Goal: Transaction & Acquisition: Book appointment/travel/reservation

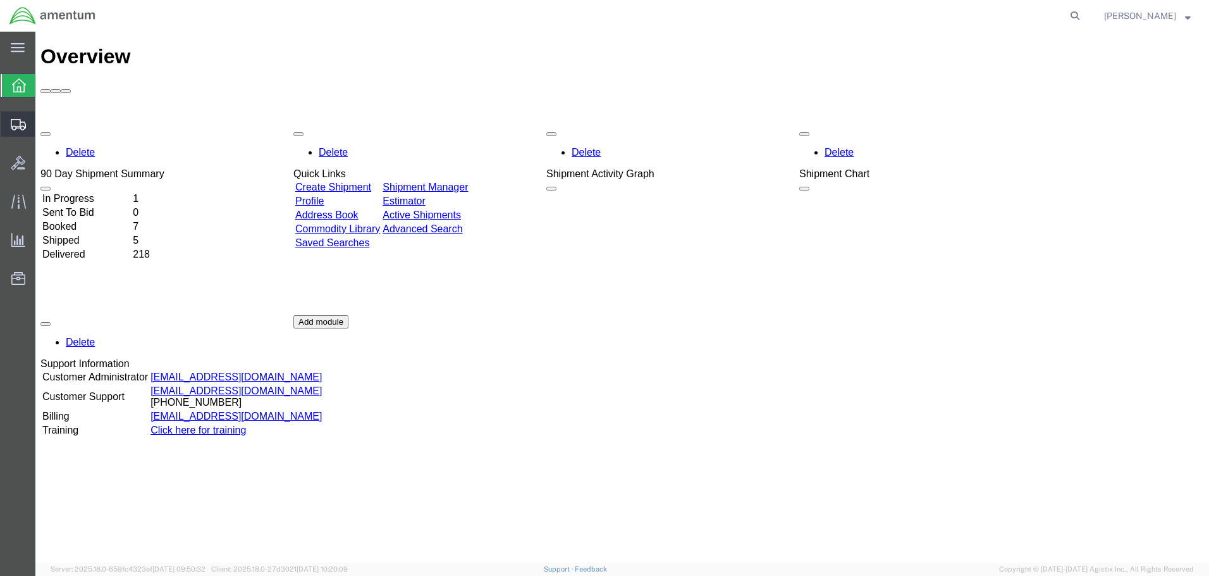
click at [0, 0] on span "Create Shipment" at bounding box center [0, 0] width 0 height 0
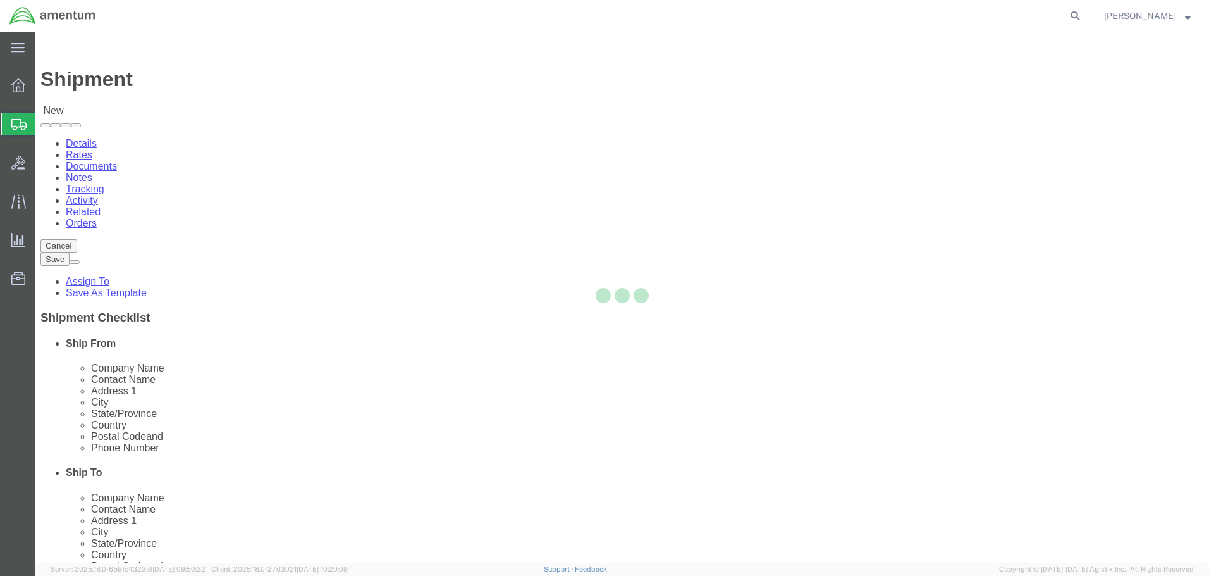
select select
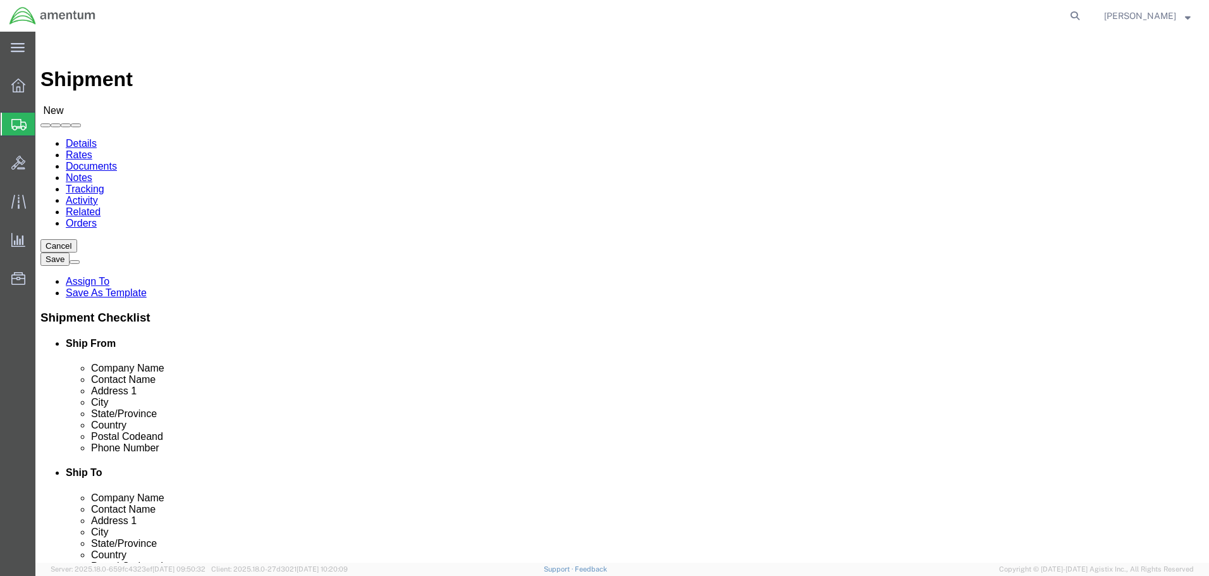
click body "Shipment New Details Rates Documents Notes Tracking Activity Related Orders Can…"
select select "53952"
select select "FL"
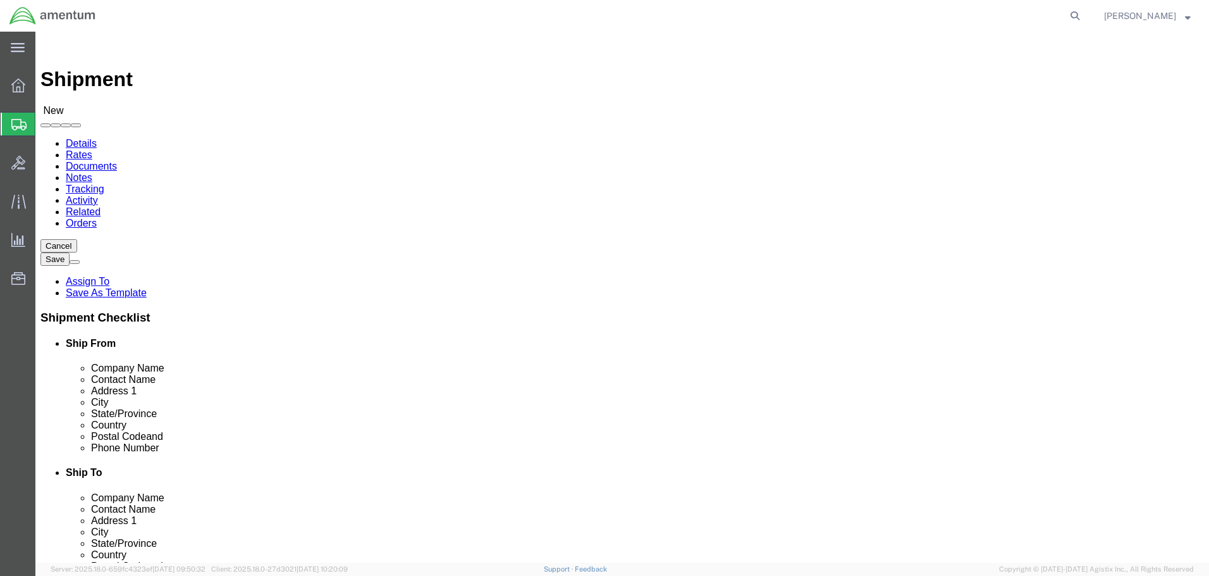
click input "text"
type input "Z"
click input "text"
type input "[PERSON_NAME][EMAIL_ADDRESS][PERSON_NAME][DOMAIN_NAME]"
click input "text"
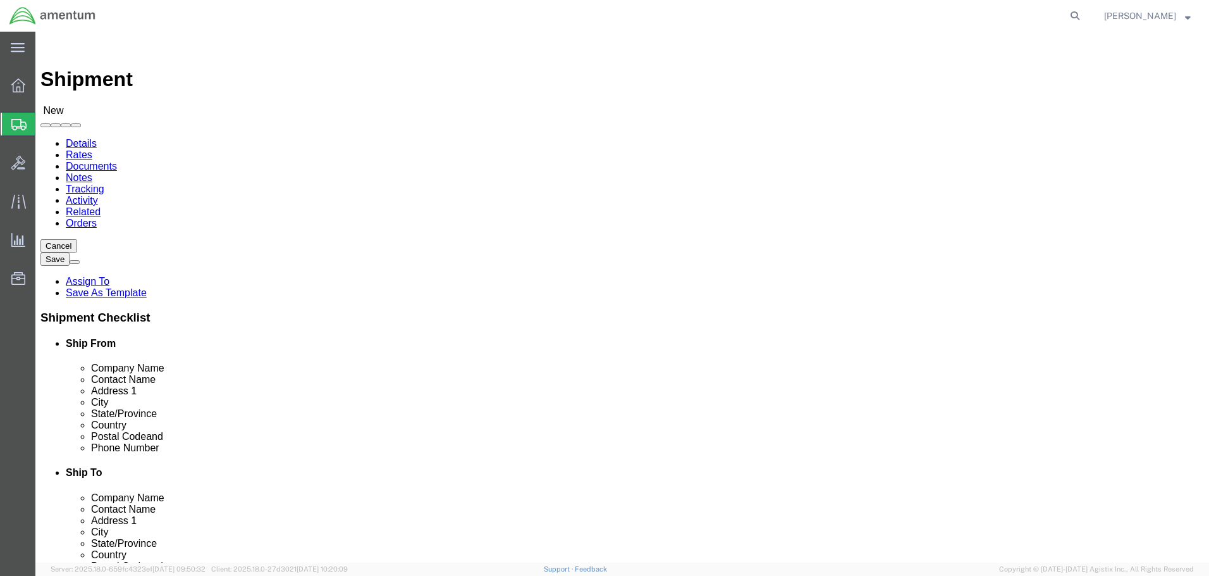
click input "text"
type input "n"
type input "[PERSON_NAME]"
click input "text"
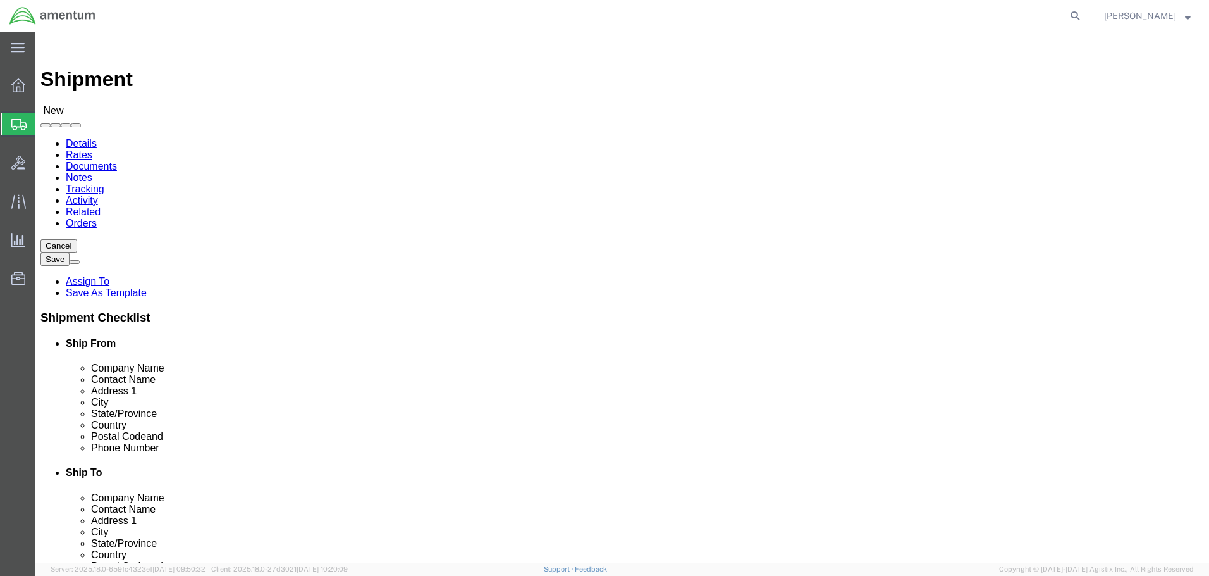
type input "[STREET_ADDRESS][PERSON_NAME]"
click input "text"
type input "ST.MARYS"
click body "Shipment New Details Rates Documents Notes Tracking Activity Related Orders Can…"
click input "Postal Code"
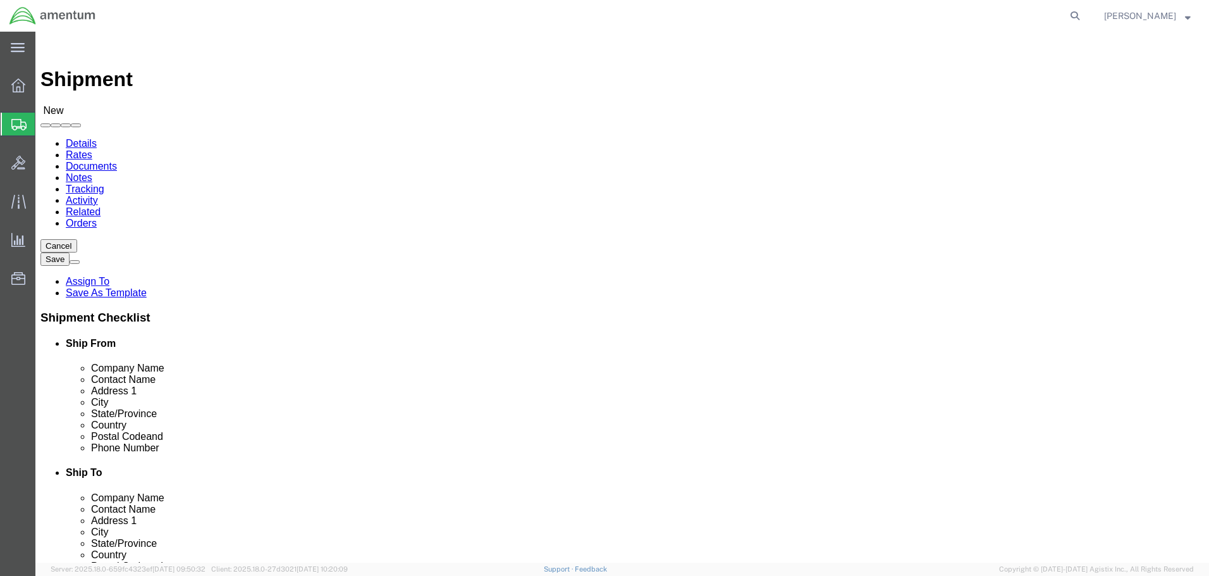
type input "31558"
click input "text"
type input "[PHONE_NUMBER]"
click div "[DATE] 10:00 AM"
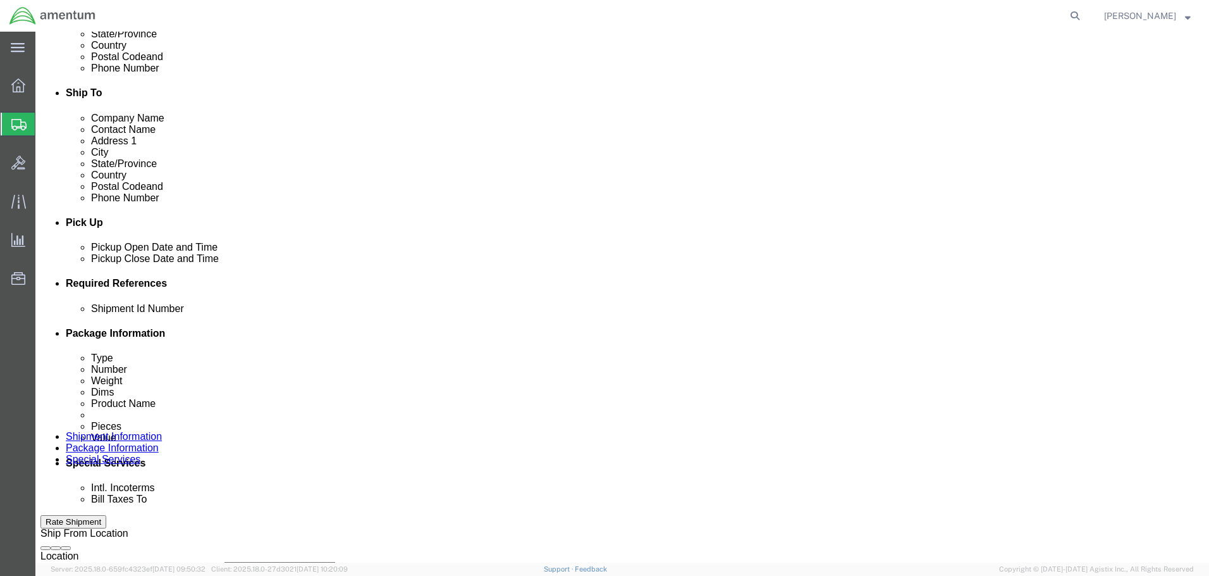
click div "Pickup Date: Pickup Start Date Pickup Start Time Pickup Open Date and Time [DAT…"
click input "text"
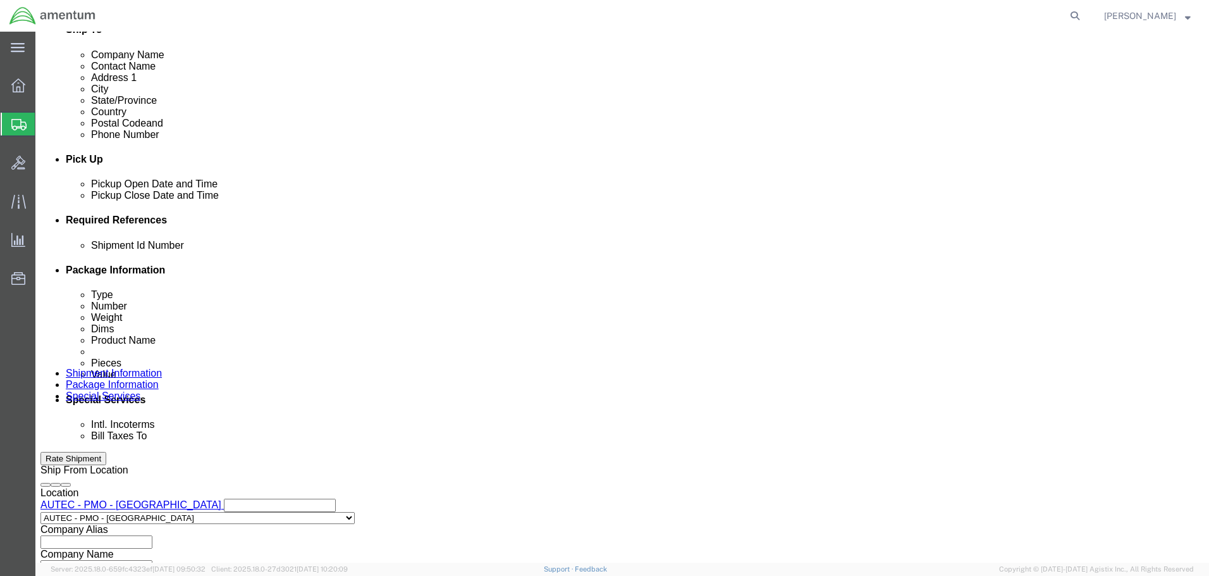
type input "0176/25"
click div "Shipment Id Number 0176/25 Select Account Type Activity ID Airline Appointment …"
click button "Continue"
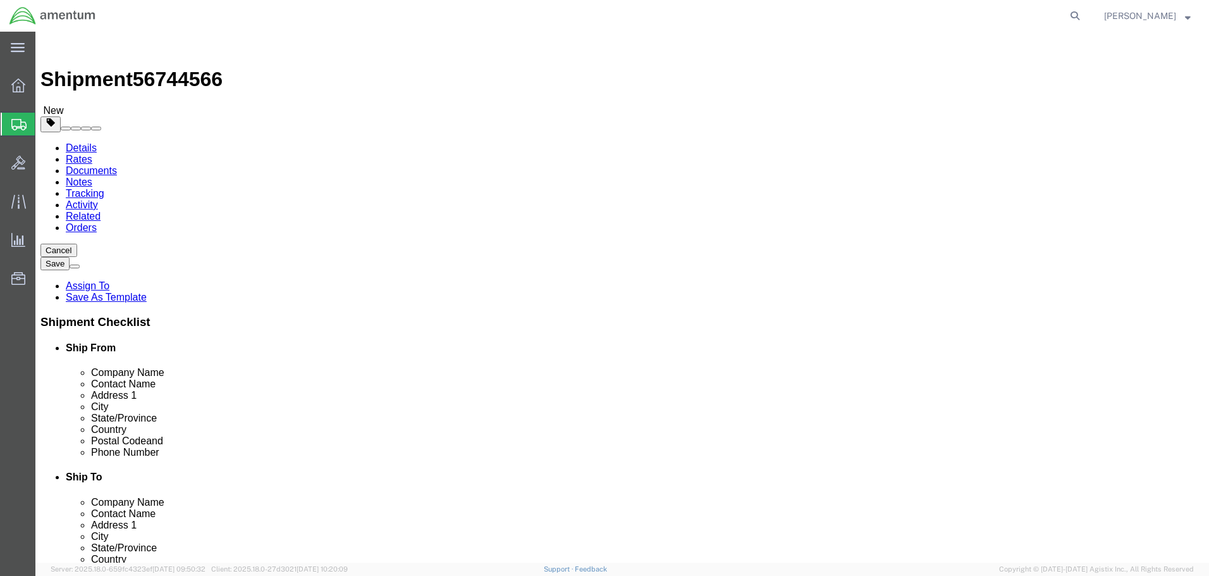
select select "ENV"
type input "9.50"
type input "12.50"
type input "0.25"
type input "1"
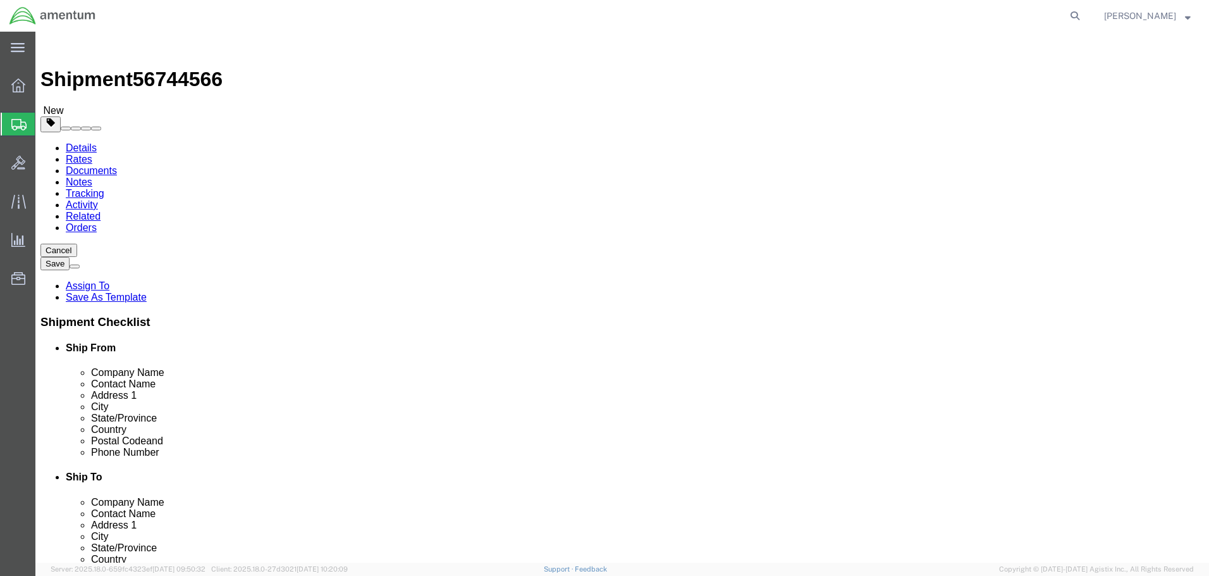
select select "YRPK"
click input "9.50"
type input "16"
click input "12.50"
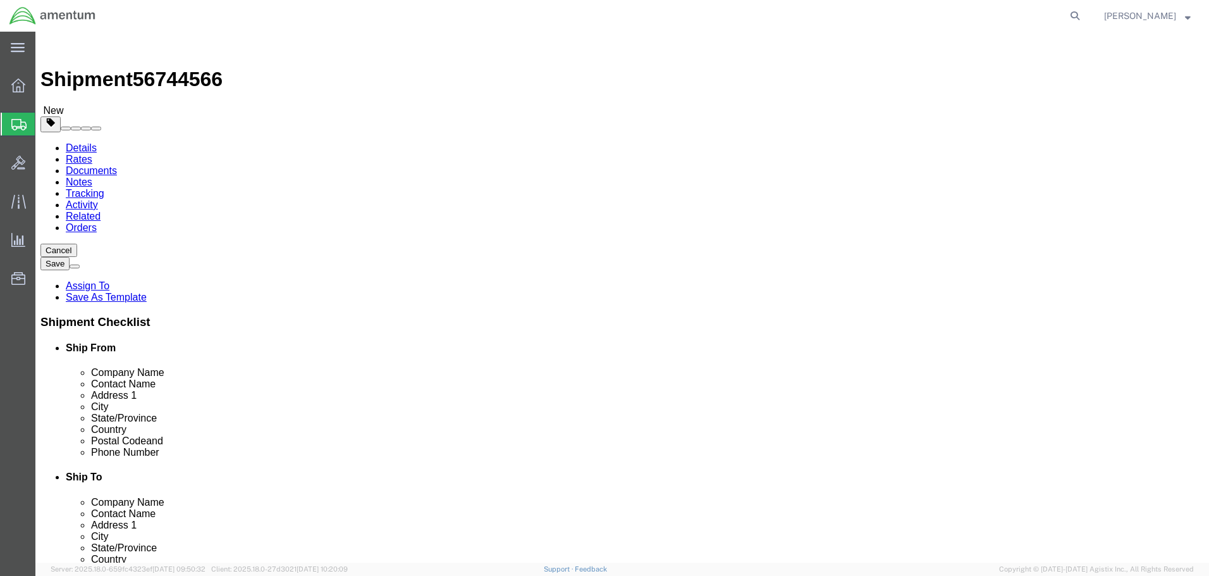
type input "12"
click input "0.25"
type input "0"
type input "1"
click input "1"
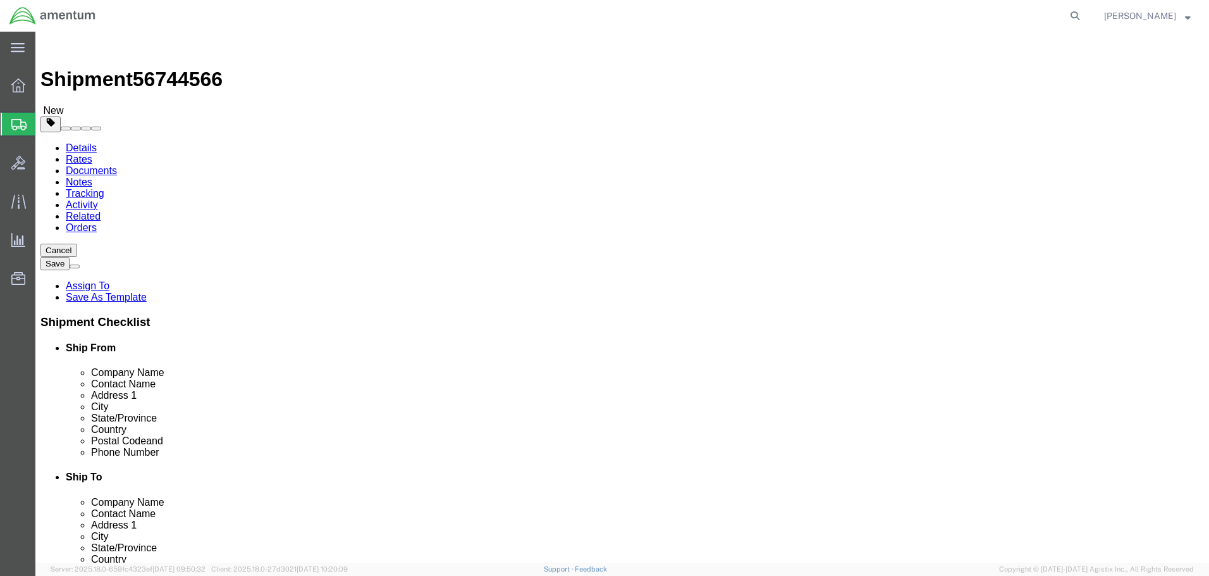
type input "2"
click div "2 Select kgs lbs"
click button "Continue"
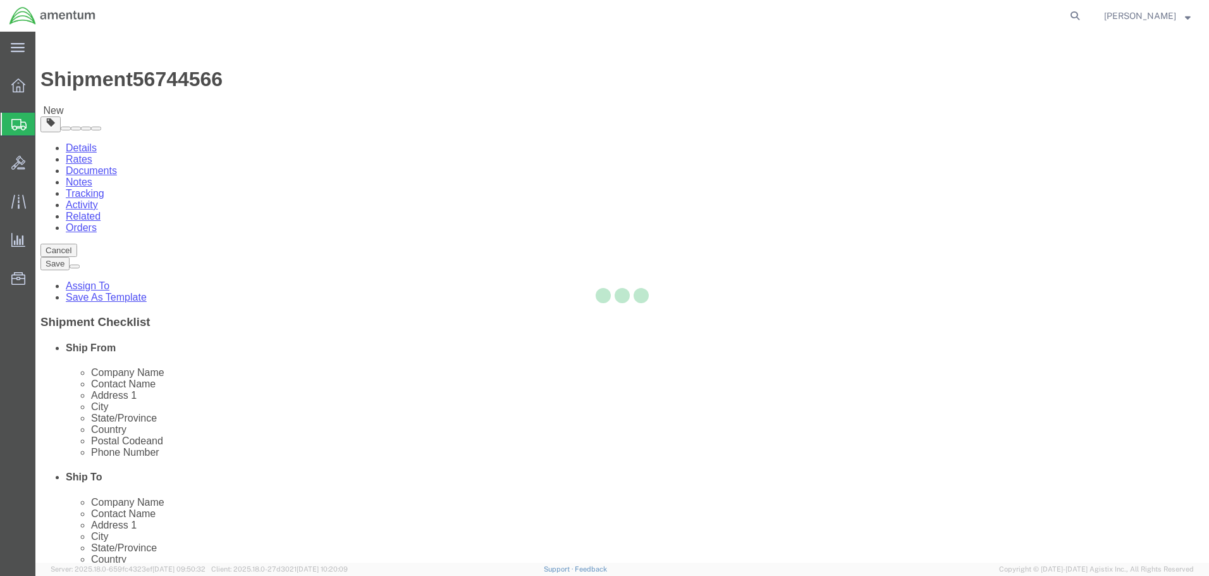
select select
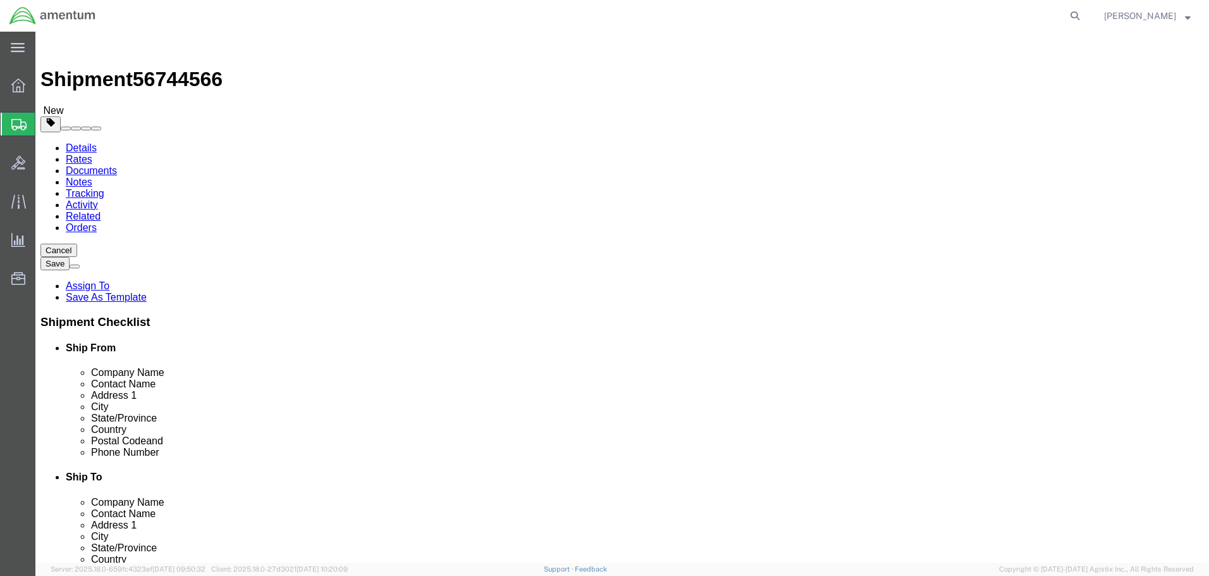
click span "Select one or more"
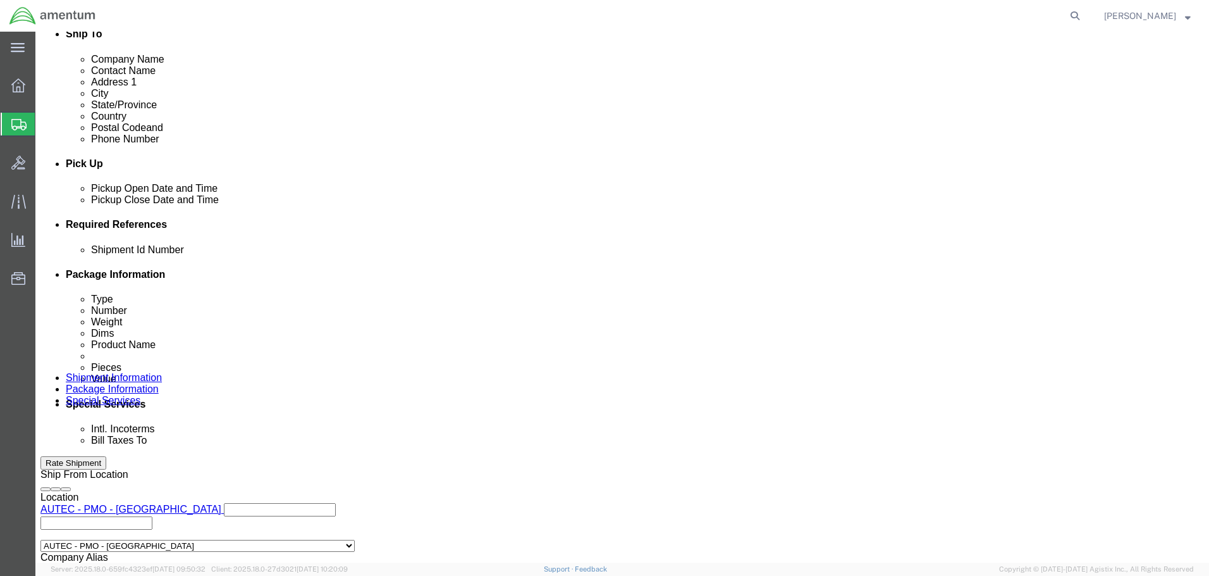
scroll to position [633, 0]
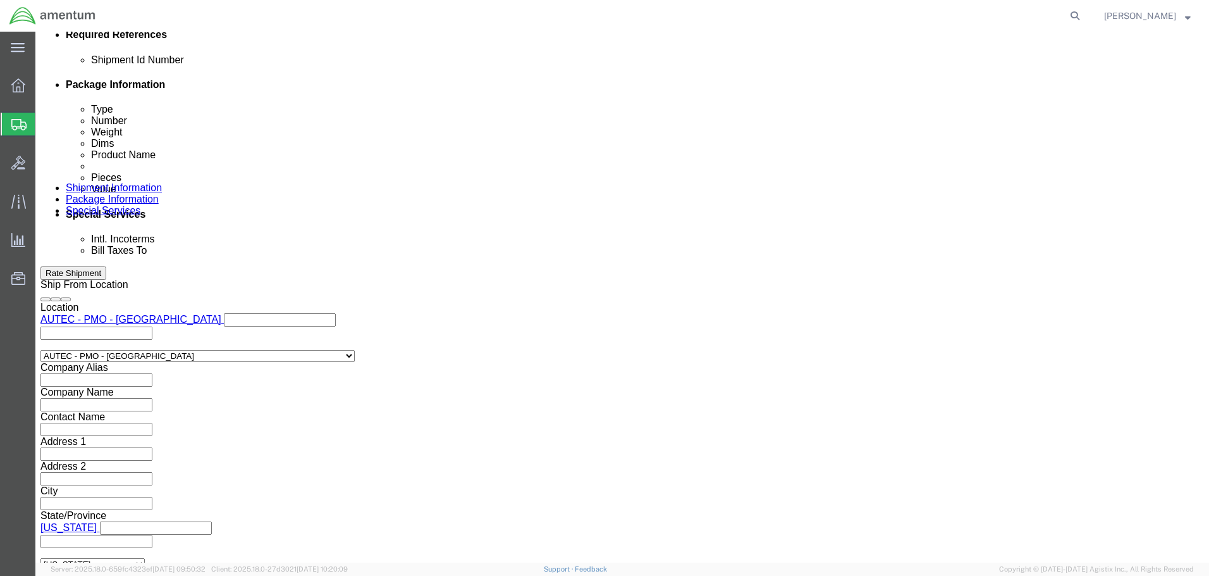
click input "Enter Email Address"
type input "[PERSON_NAME][EMAIL_ADDRESS][PERSON_NAME][DOMAIN_NAME]"
drag, startPoint x: 503, startPoint y: 358, endPoint x: 503, endPoint y: 349, distance: 8.9
click body "Shipment 56744566 New Details Rates Documents Notes Tracking Activity Related O…"
paste input "[PERSON_NAME][EMAIL_ADDRESS][PERSON_NAME][DOMAIN_NAME]"
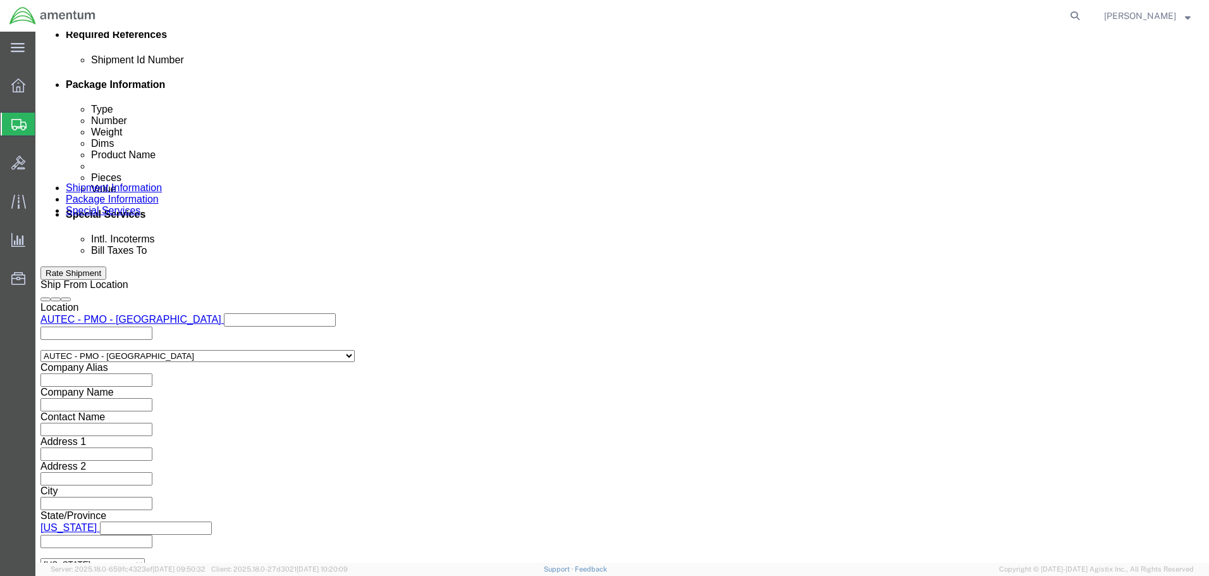
type input "[PERSON_NAME][EMAIL_ADDRESS][PERSON_NAME][DOMAIN_NAME]"
click input "Shipping Label"
checkbox input "true"
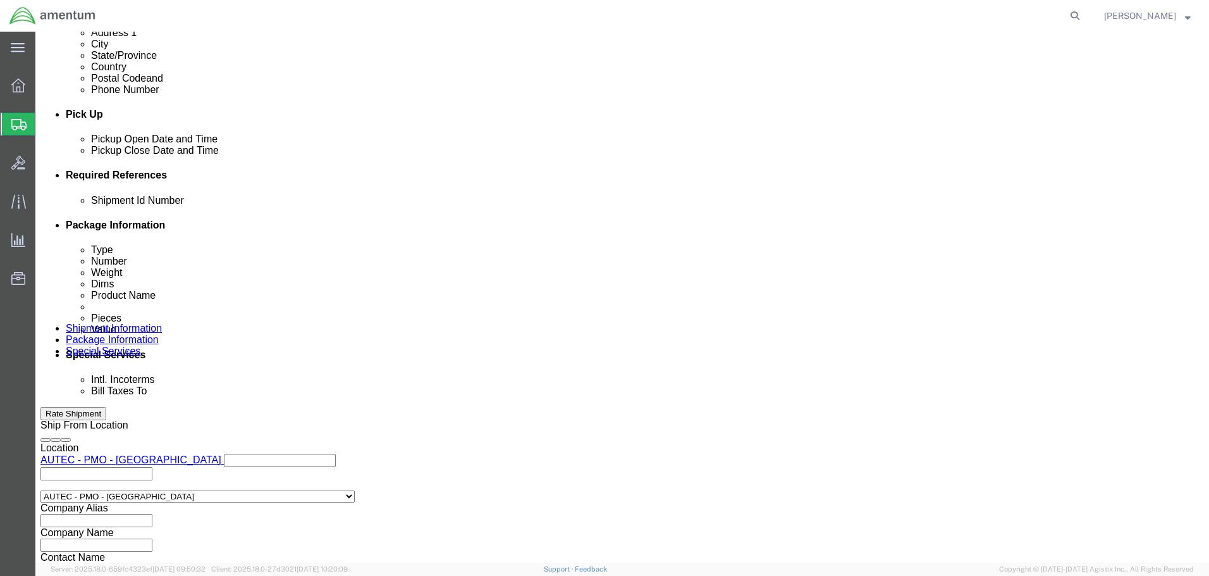
scroll to position [49, 0]
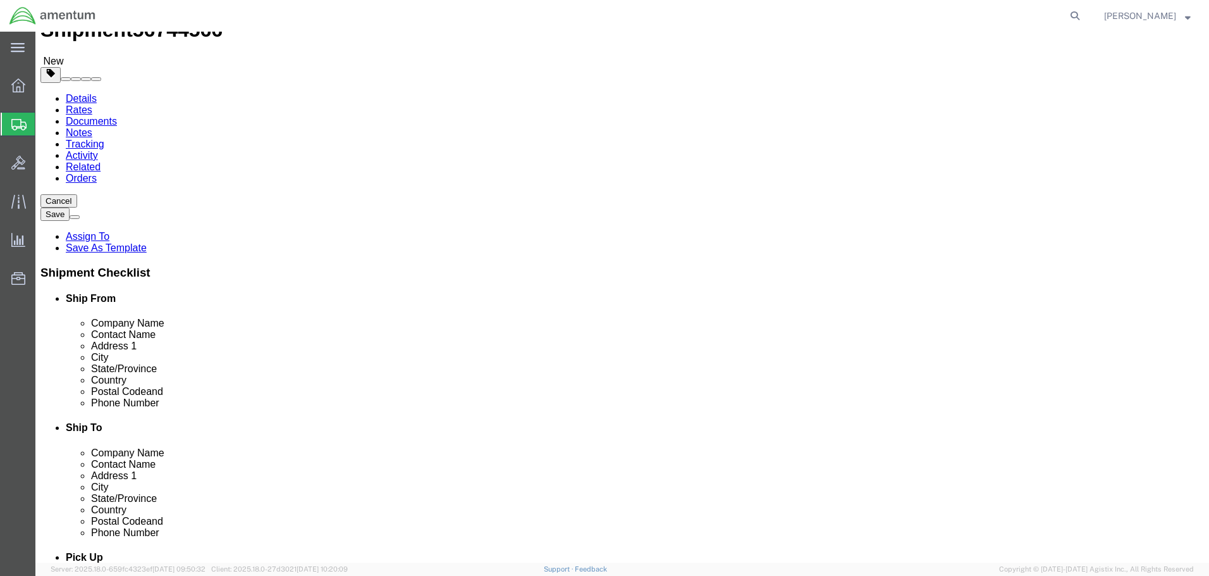
click span "Select one or more"
click label "Instructions"
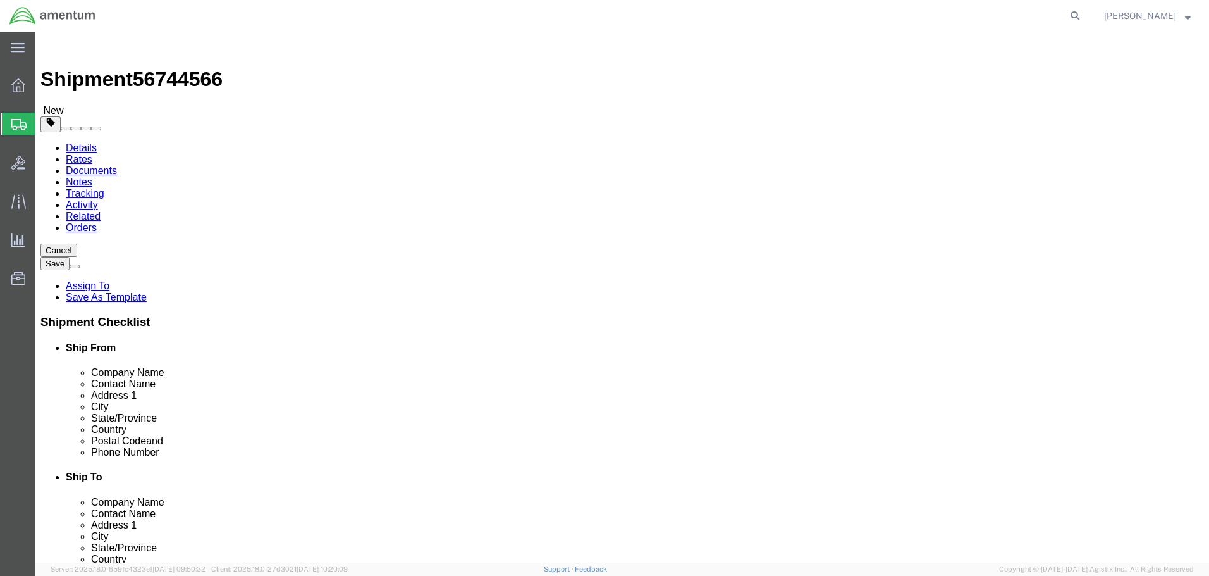
select select "1 Day"
click div "Select 1 Day 2 Day 3-5 Day Economy 5+ Day"
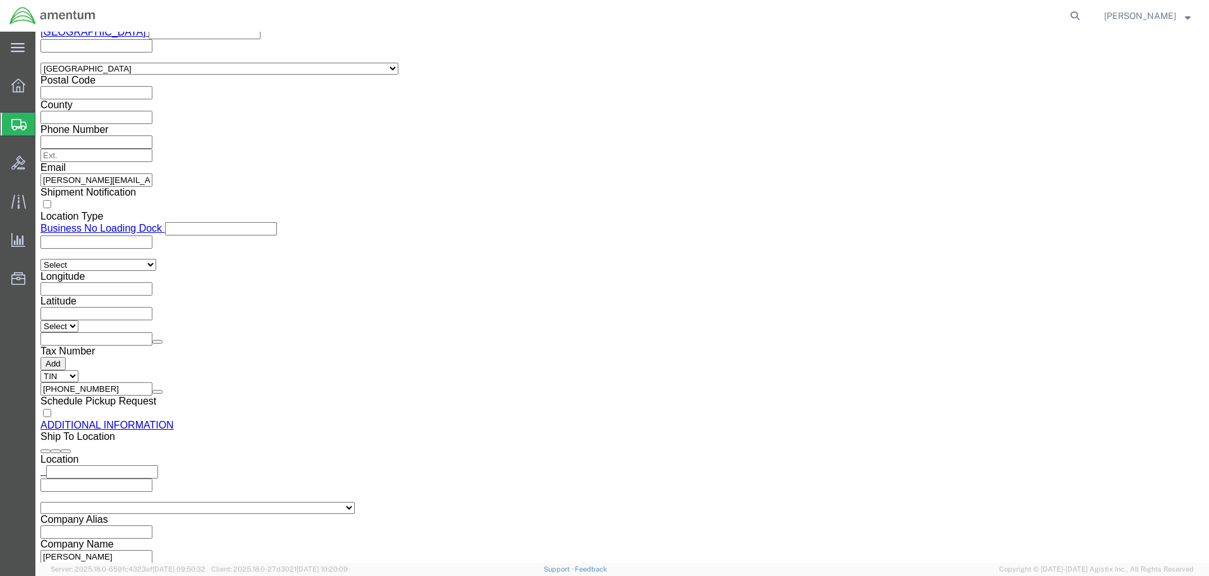
click button "Rate Shipment"
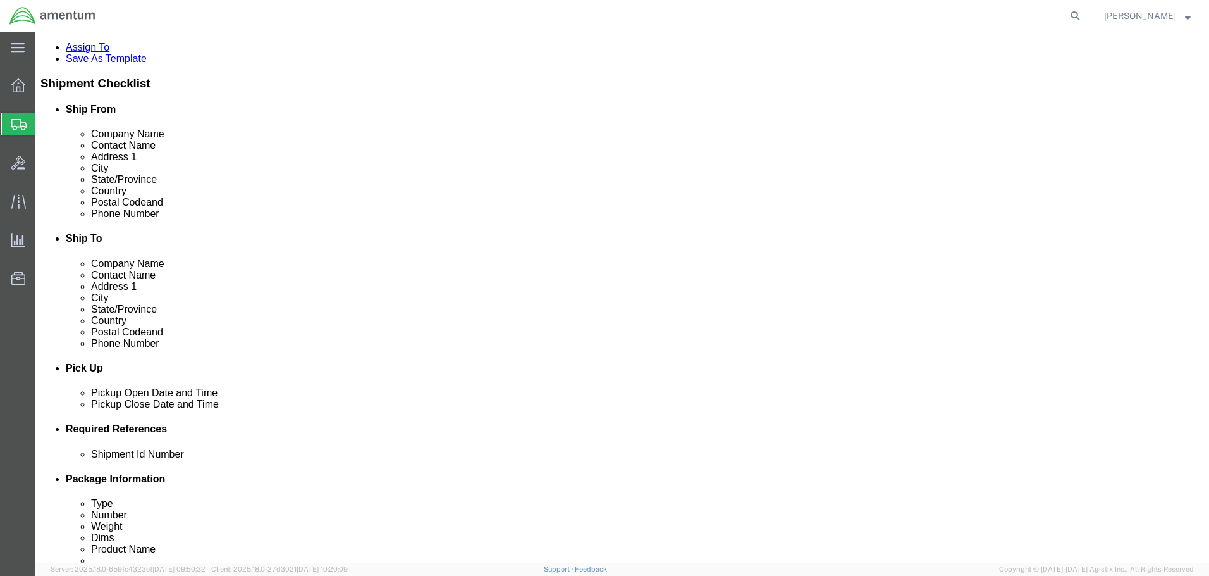
scroll to position [0, 0]
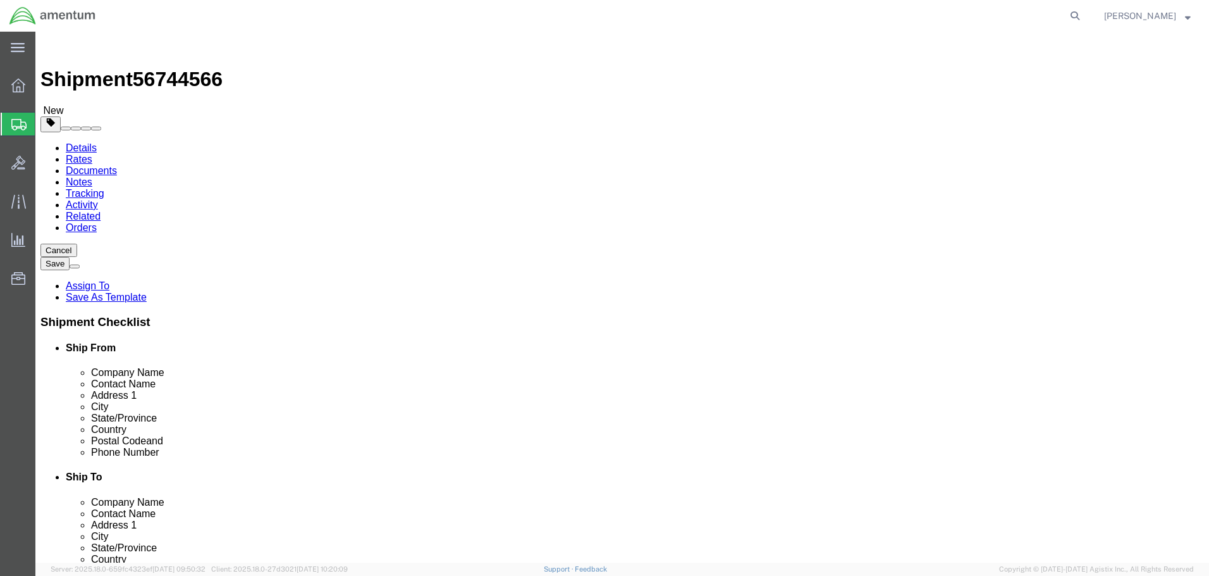
click div "Manage special services Handling Options Hold at Location Return Info Service O…"
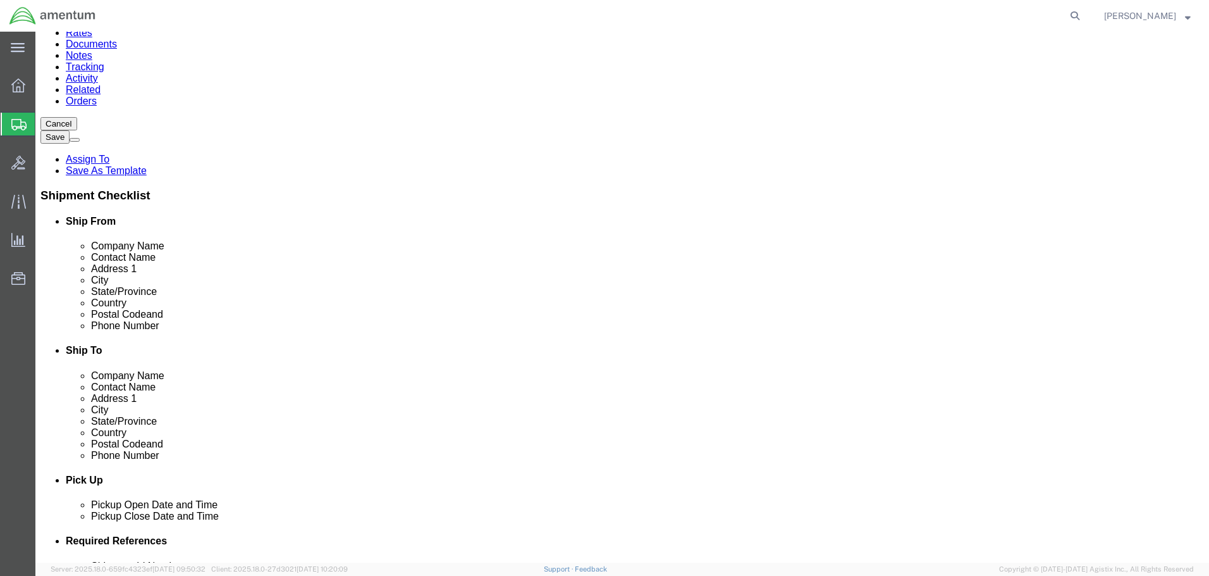
scroll to position [1008, 0]
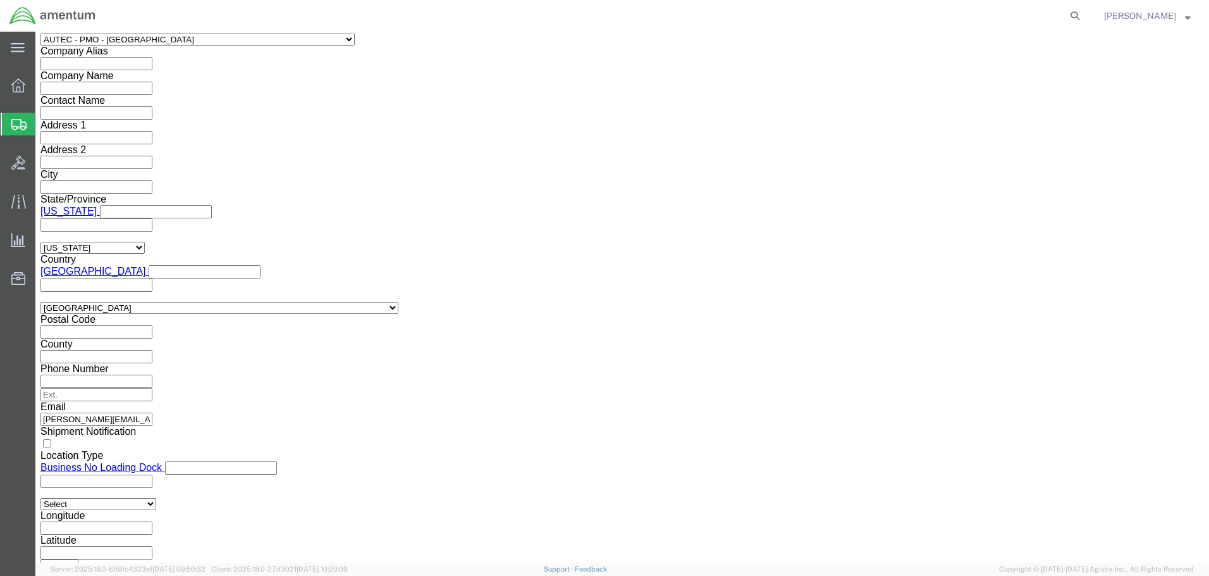
click body "Shipment 56744566 New Details Rates Documents Notes Tracking Activity Related O…"
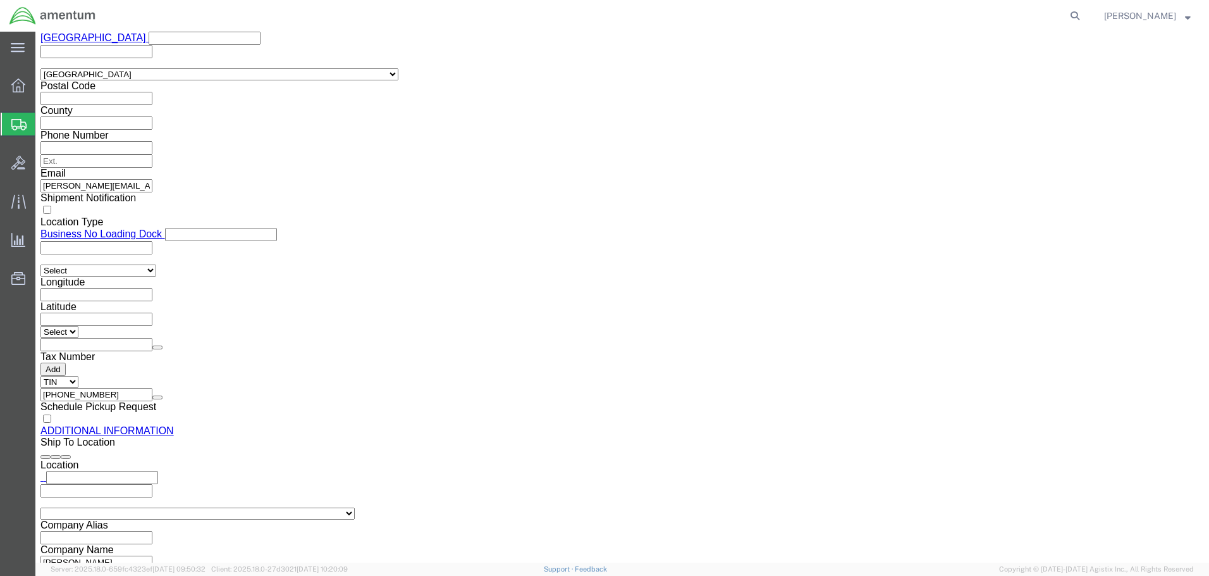
scroll to position [2024, 0]
select select "53953"
type input "Amentum Services, Inc."
type input "[STREET_ADDRESS]"
select select "US"
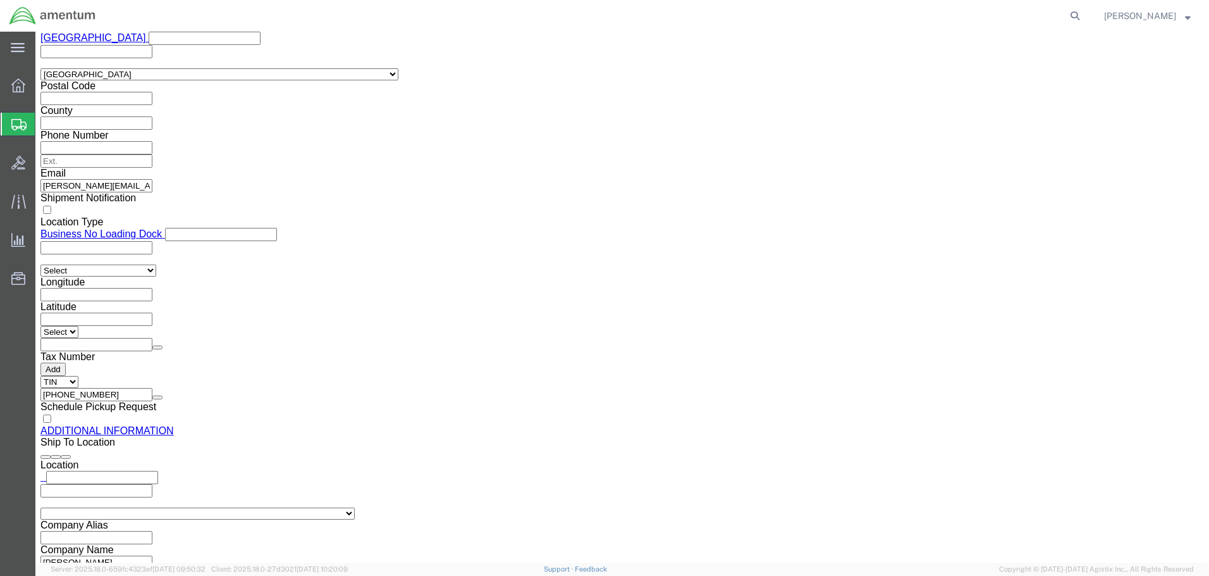
type input "[GEOGRAPHIC_DATA]"
type input "33406"
type input "[PHONE_NUMBER]"
select select "FL"
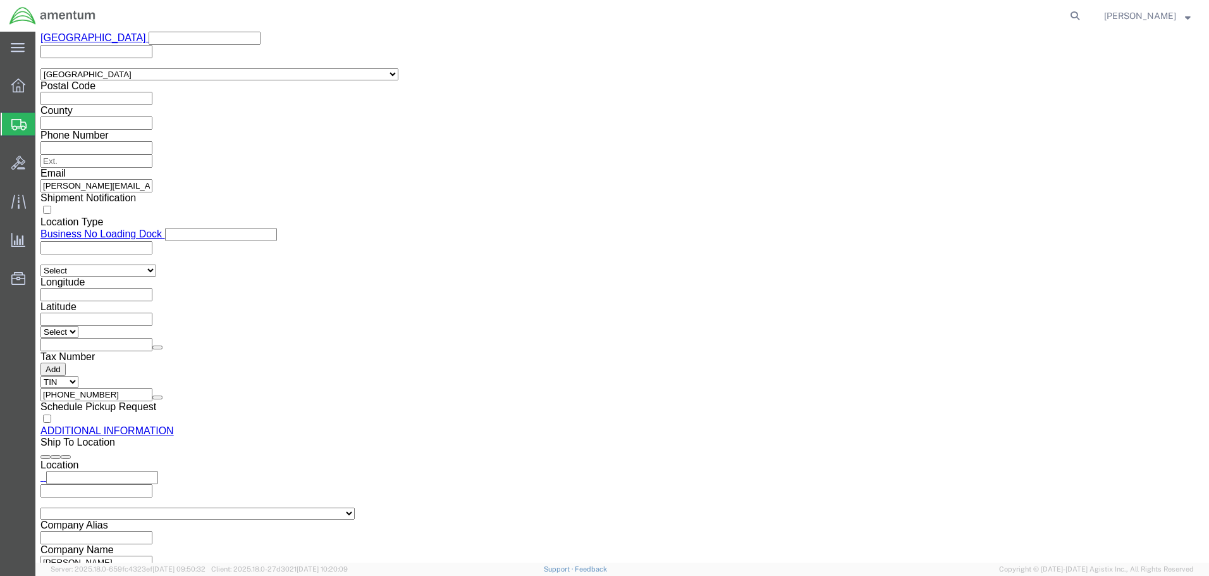
click button "Rate Shipment"
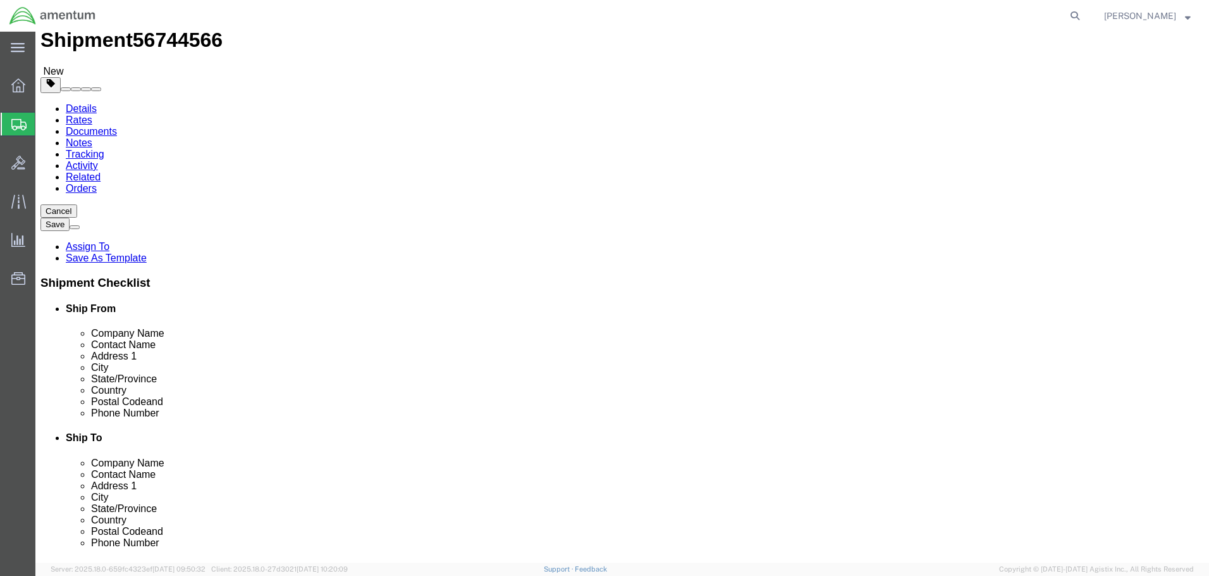
scroll to position [595, 0]
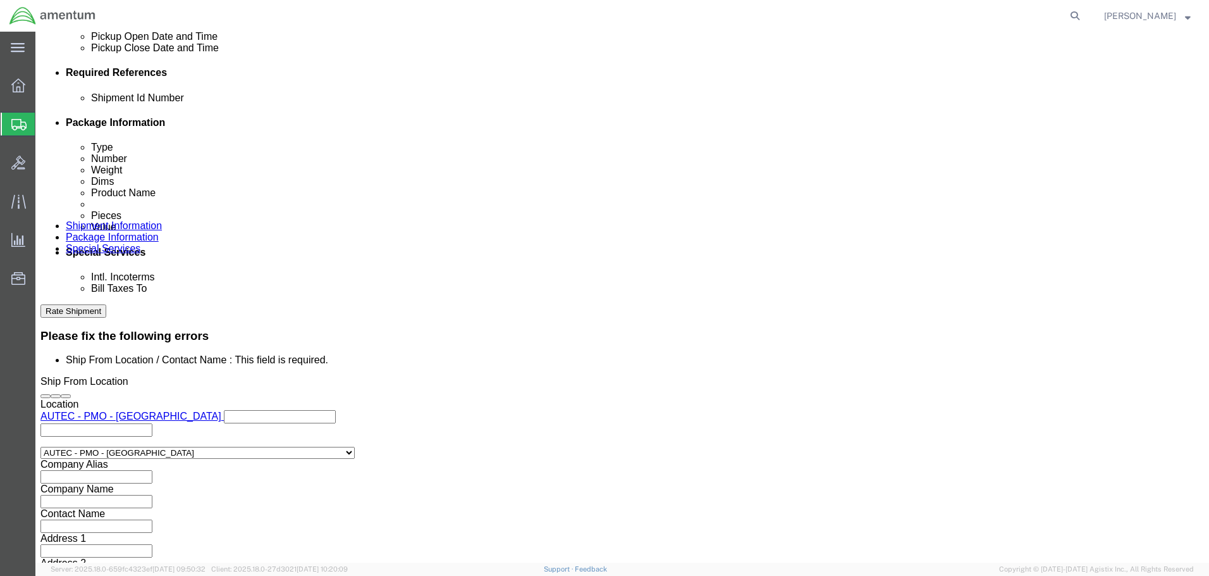
click span "Contact Name"
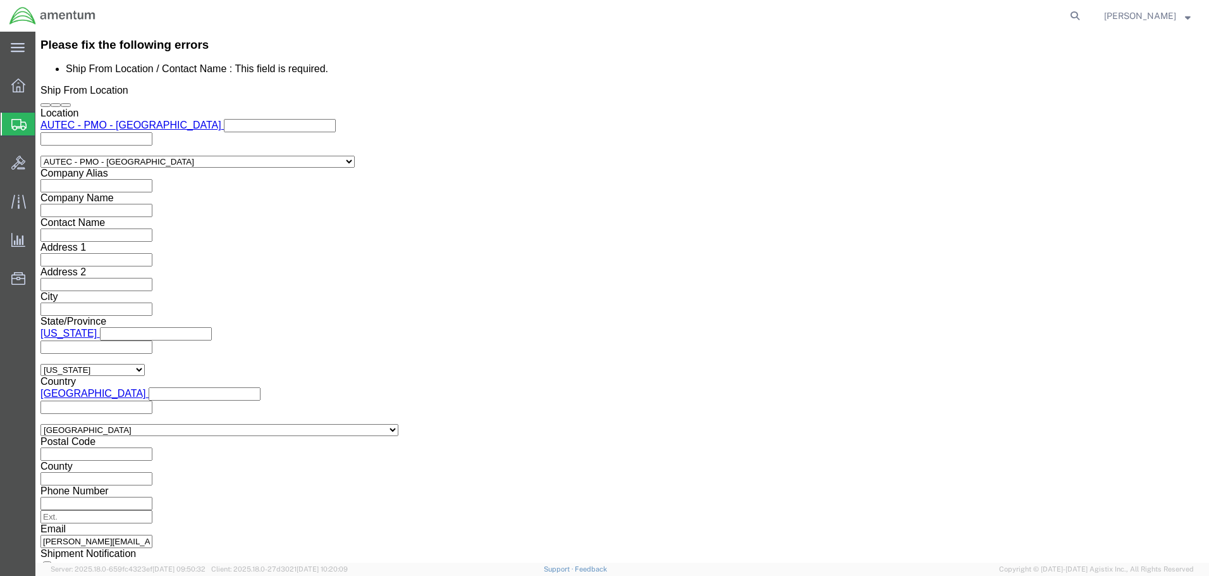
scroll to position [1241, 0]
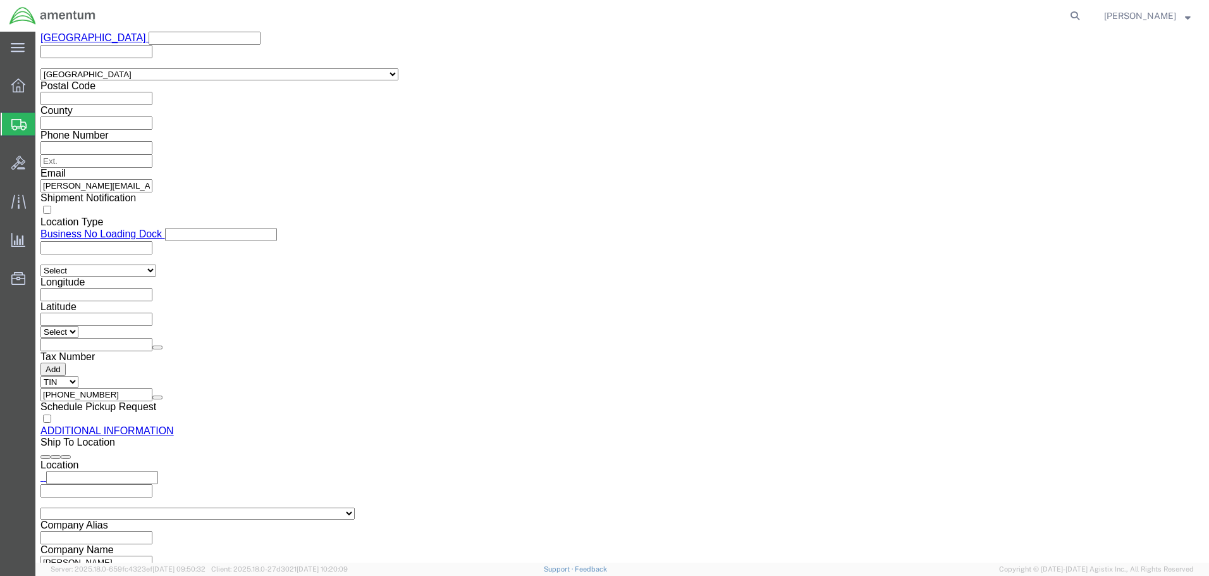
click button "Rate Shipment"
click button "Previous"
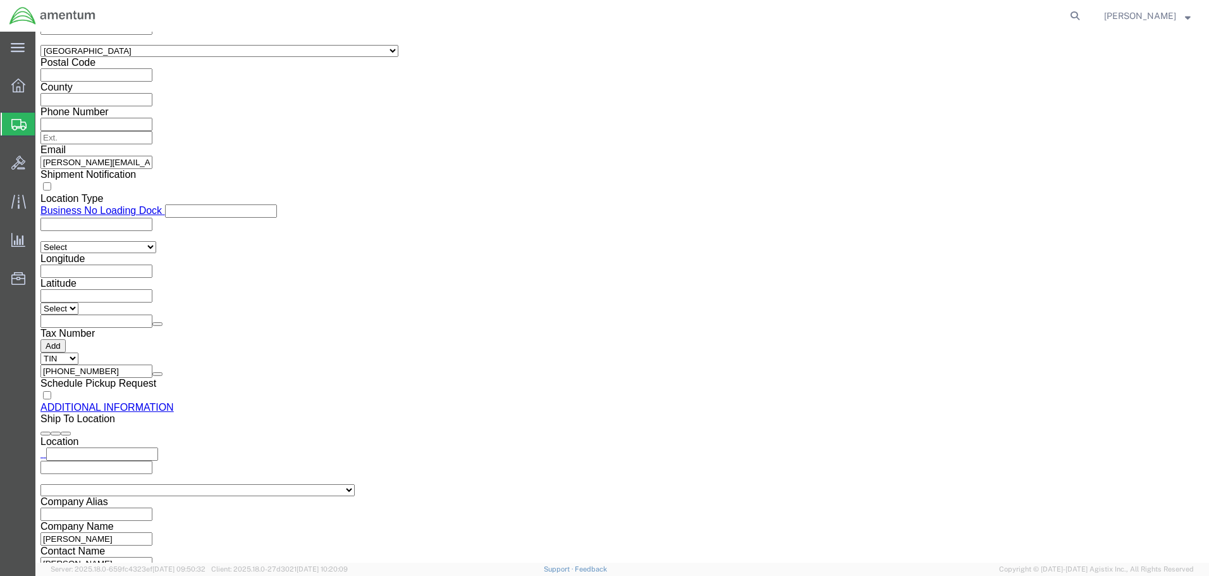
click body "Shipment 56744566 New Details Rates Documents Notes Tracking Activity Related O…"
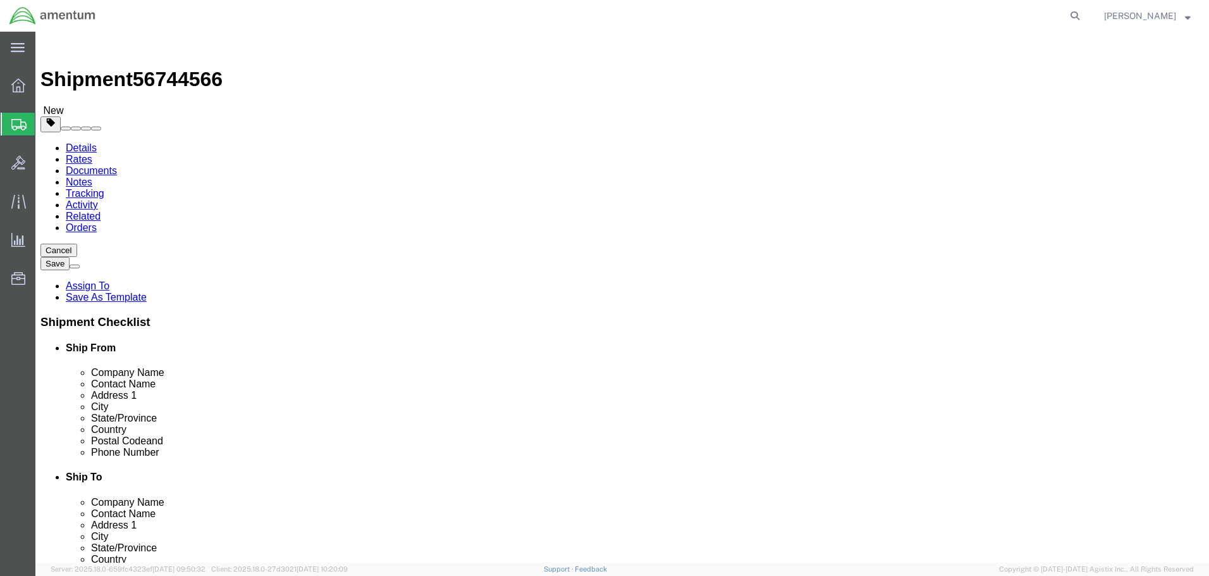
select select "53953"
select select "FL"
click input "Ship From Location / Contact Name : This field is required."
type input "[PERSON_NAME]"
click div "Location AUTEC - AIRPT - [GEOGRAPHIC_DATA] My Profile Location [PHONE_NUMBER] […"
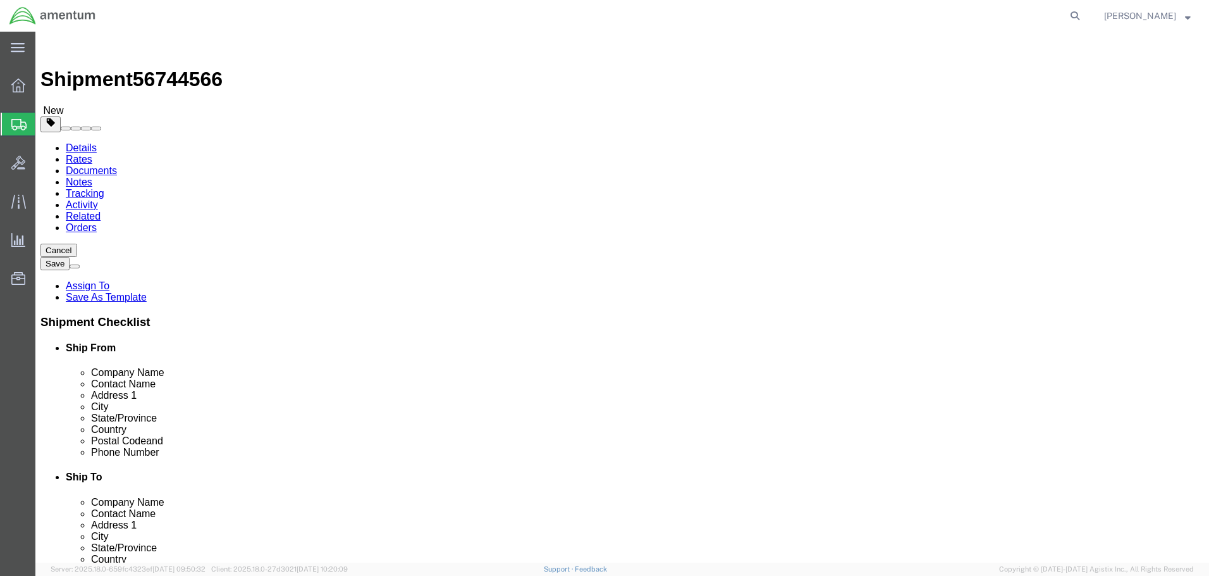
click input "text"
type input "561.655.5155"
click input "text"
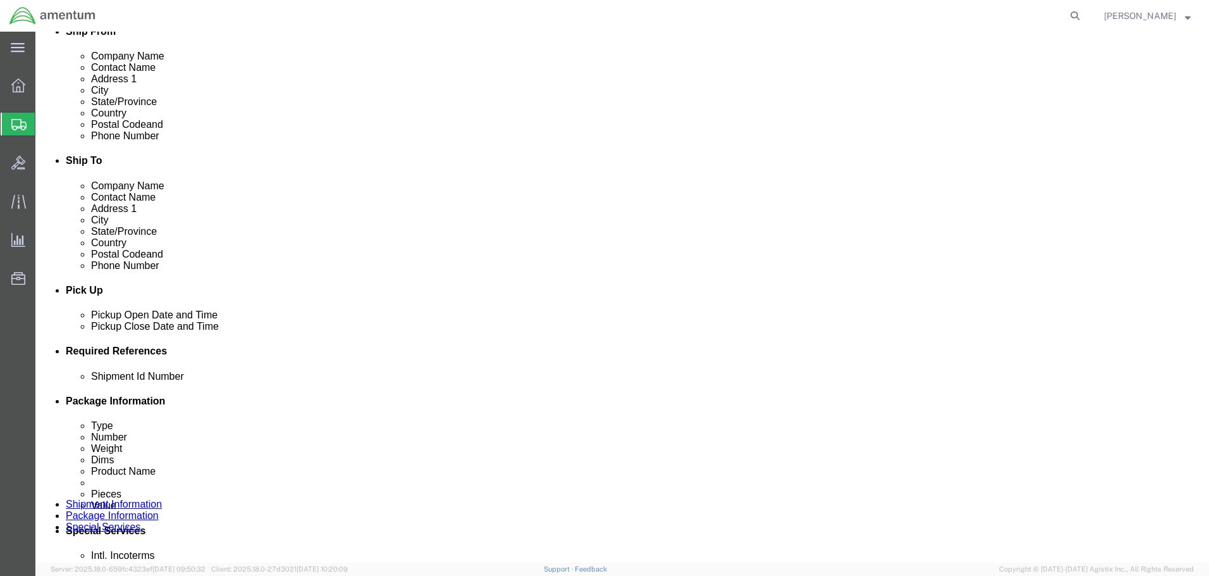
type input "4301"
click button "Continue"
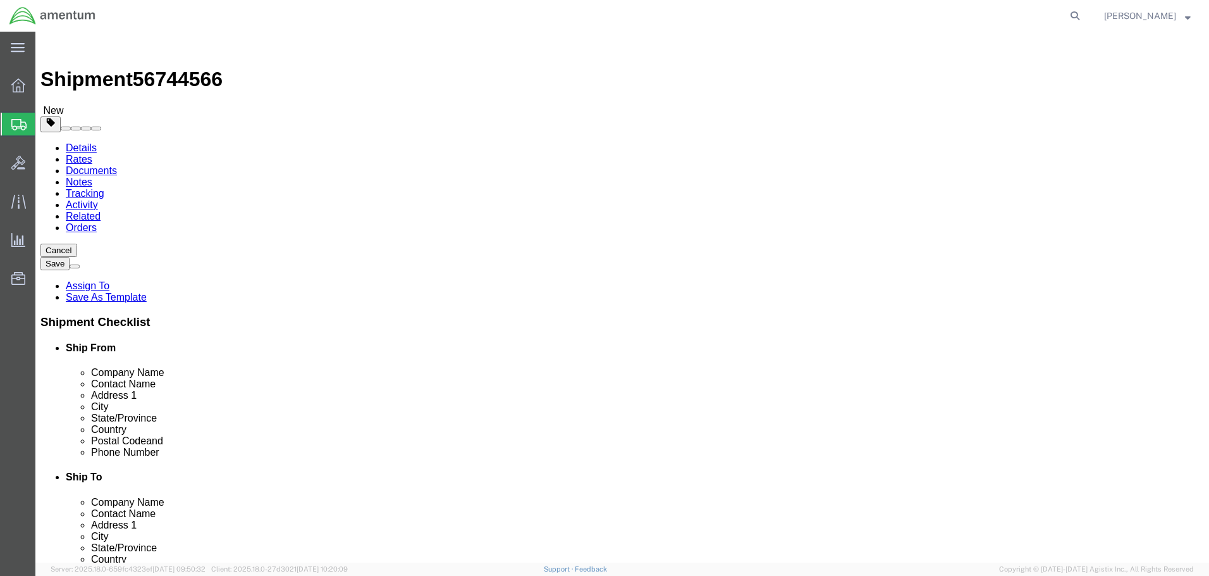
click span
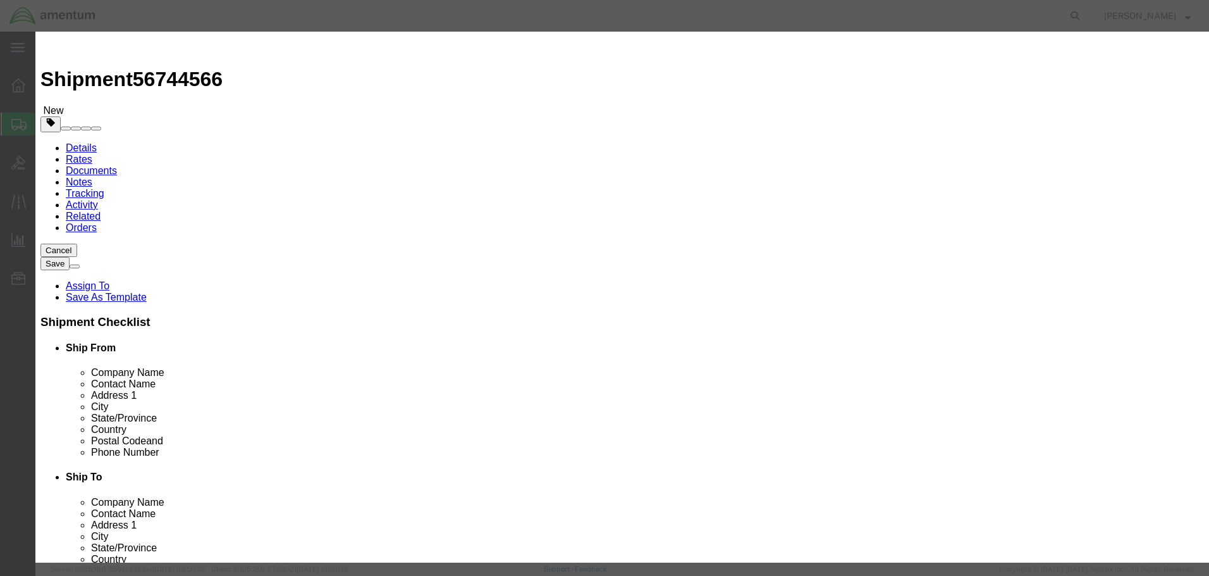
click input "text"
type input "DOCUMENTS"
click label "Pieces"
click input "0"
type input "1"
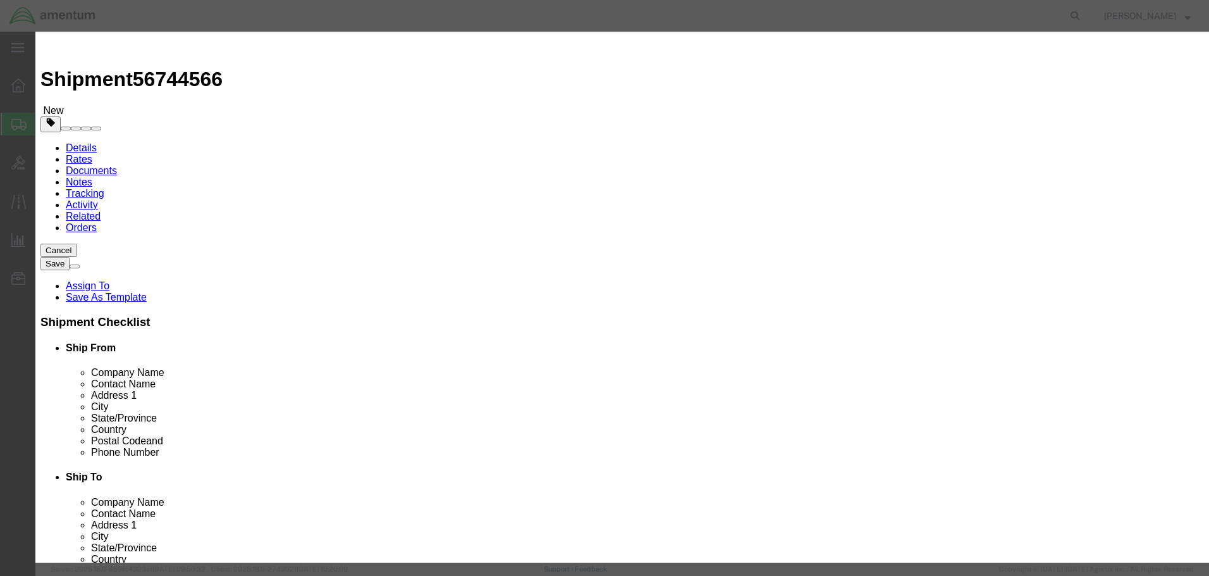
click input "text"
type input "100"
click button "Save & Close"
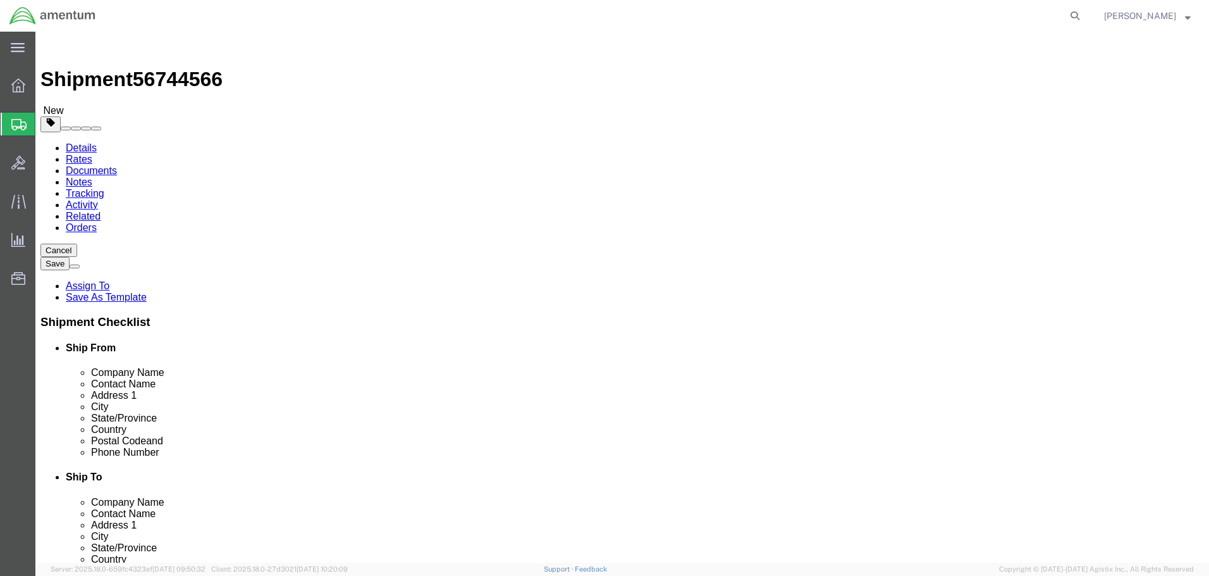
click button "Rate Shipment"
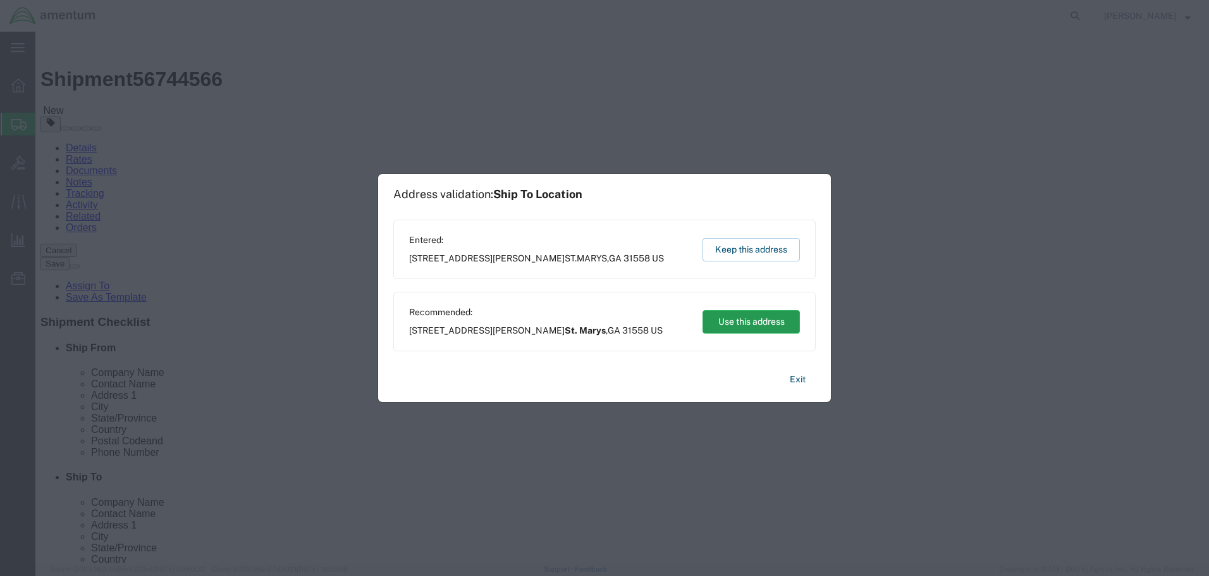
scroll to position [13, 0]
click at [754, 315] on button "Use this address" at bounding box center [751, 321] width 97 height 23
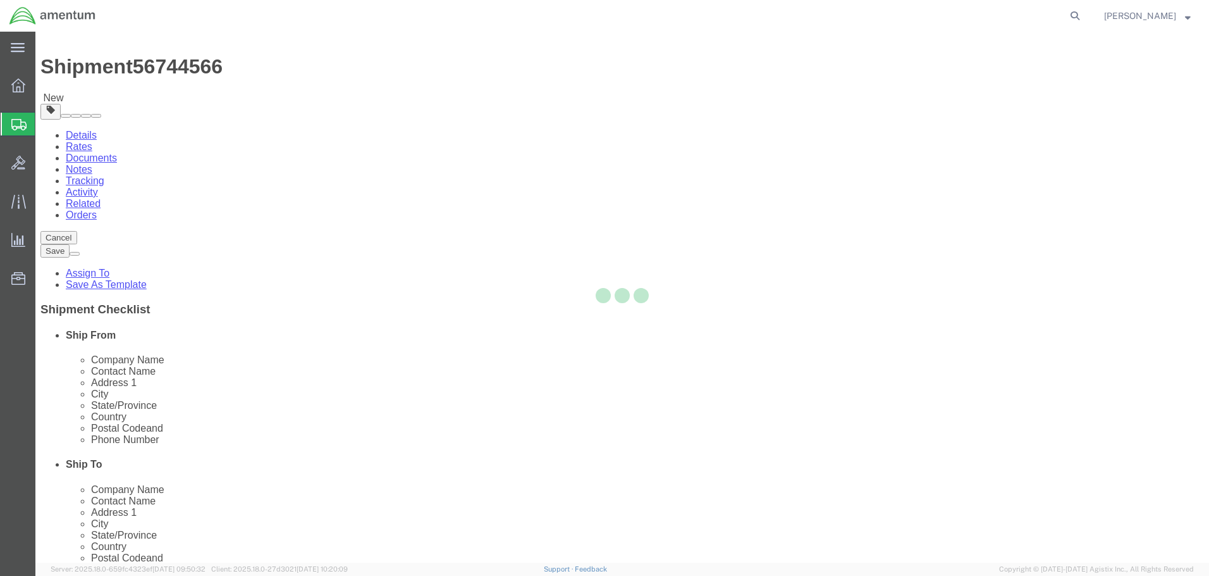
select select "53953"
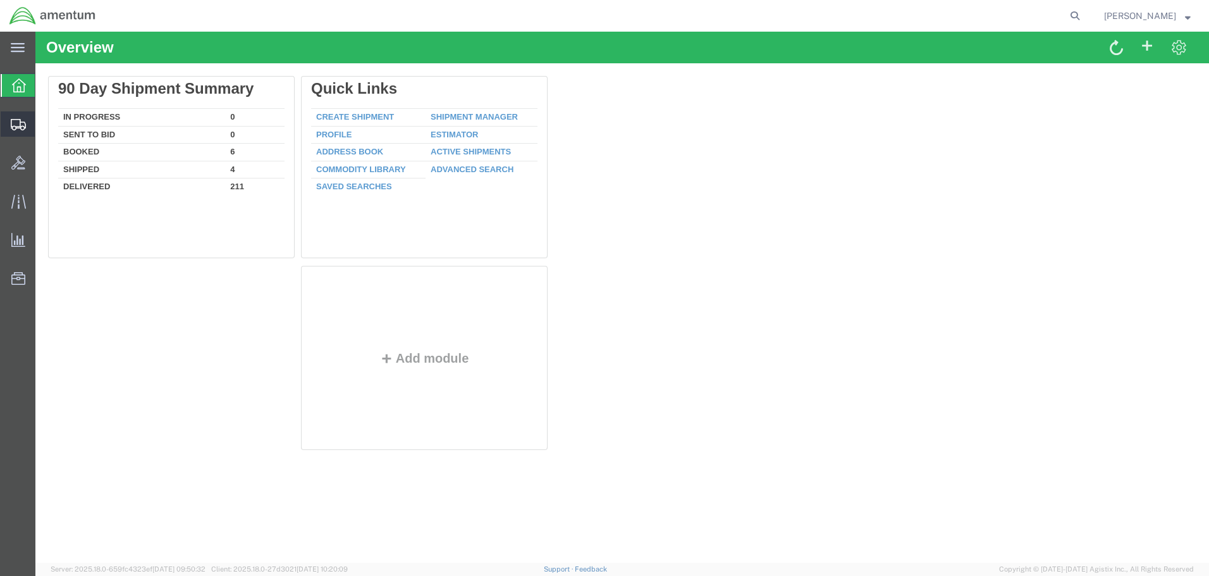
click at [0, 0] on span "Create Shipment" at bounding box center [0, 0] width 0 height 0
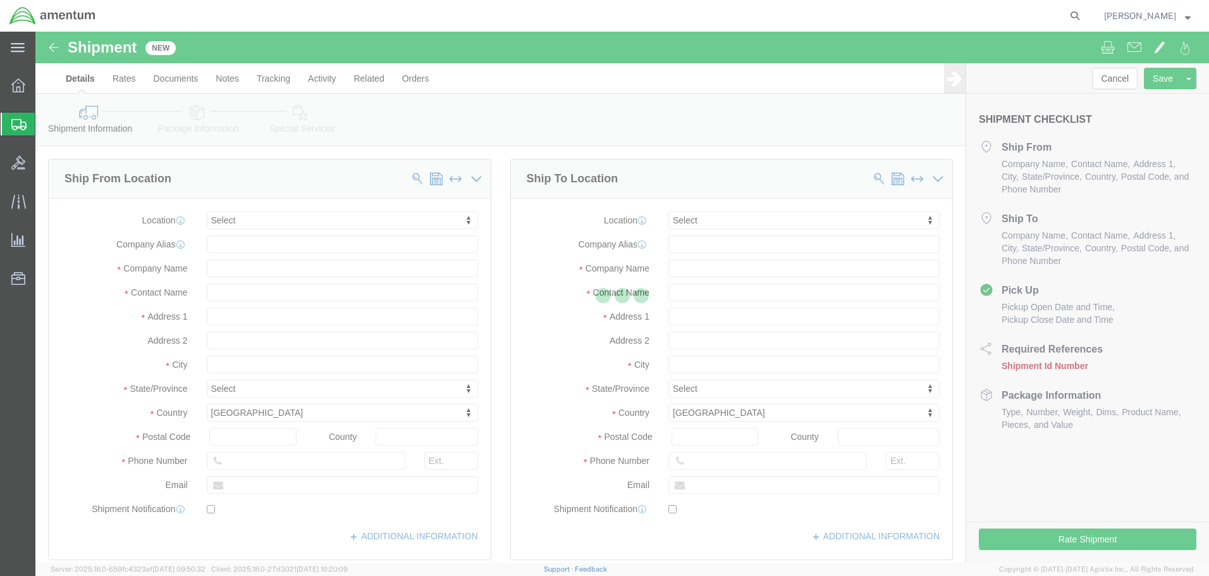
select select
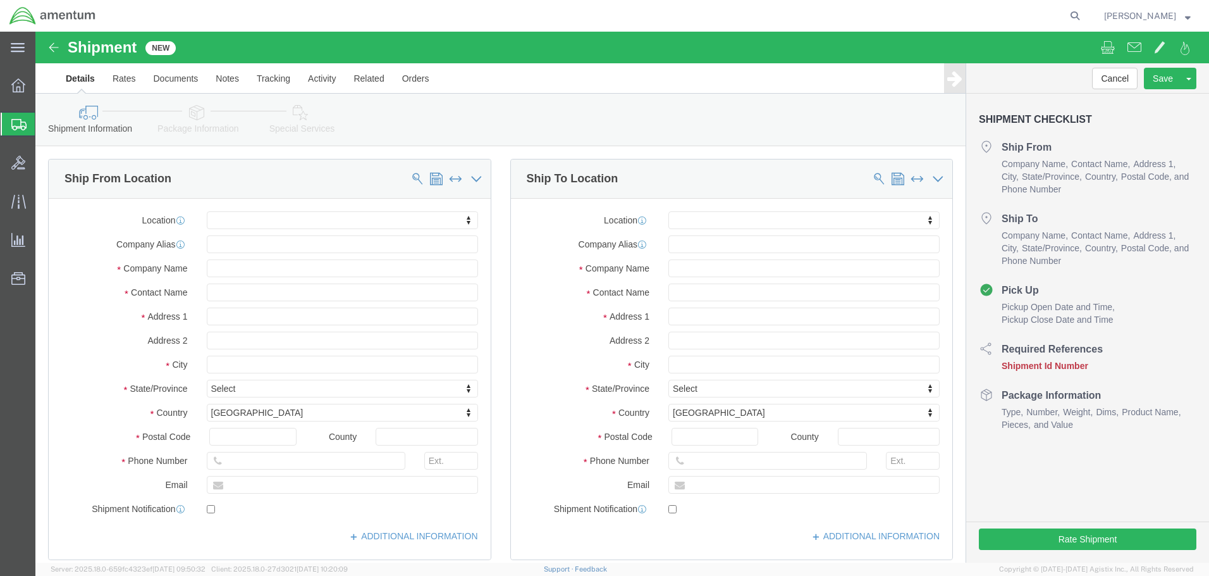
click at [0, 0] on span "Shipment Manager" at bounding box center [0, 0] width 0 height 0
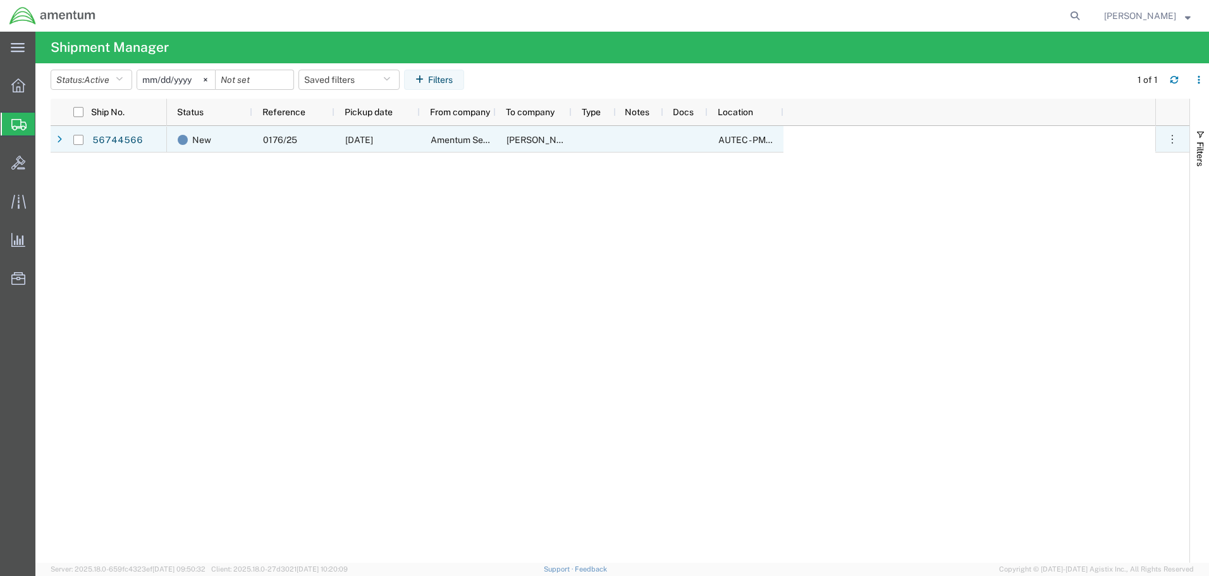
click at [373, 141] on span "[DATE]" at bounding box center [359, 140] width 28 height 10
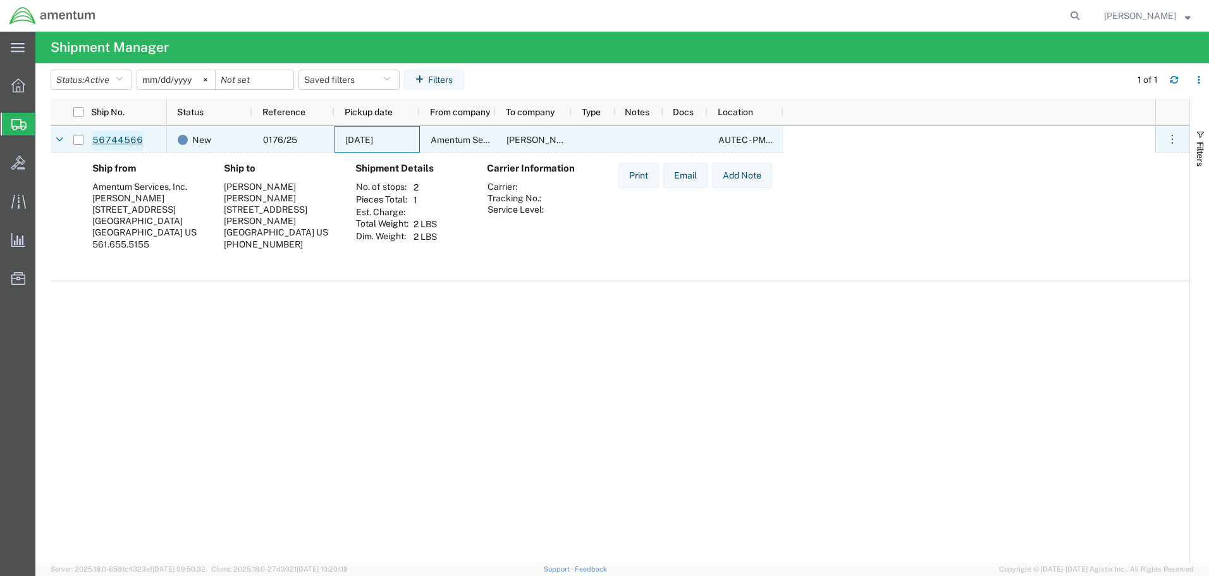
click at [119, 140] on link "56744566" at bounding box center [118, 140] width 52 height 20
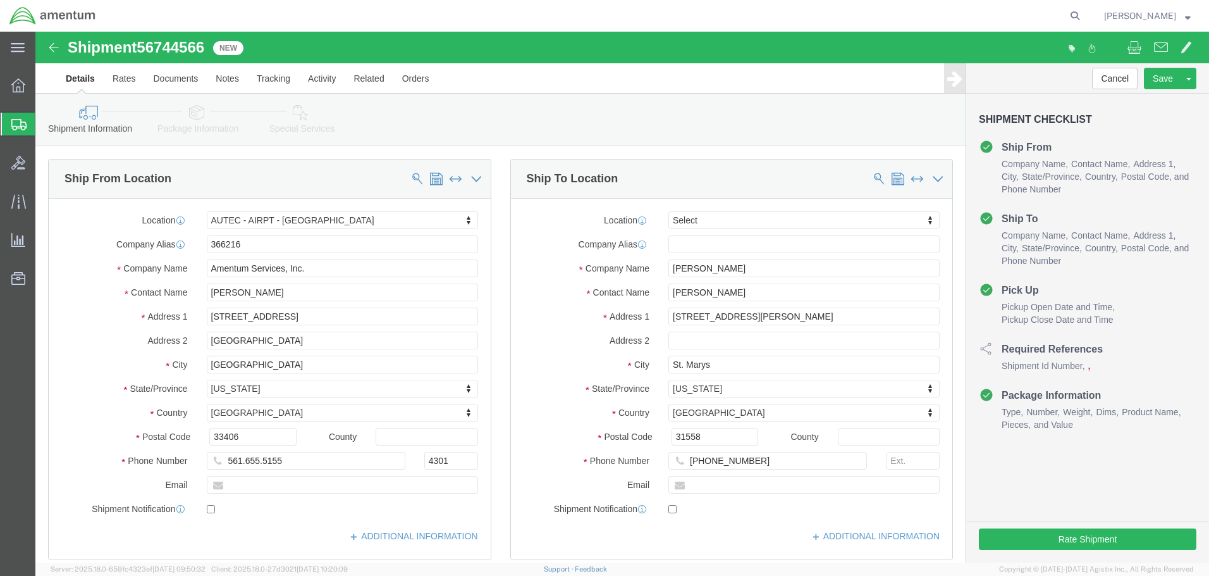
select select "53953"
select select
click button "Rate Shipment"
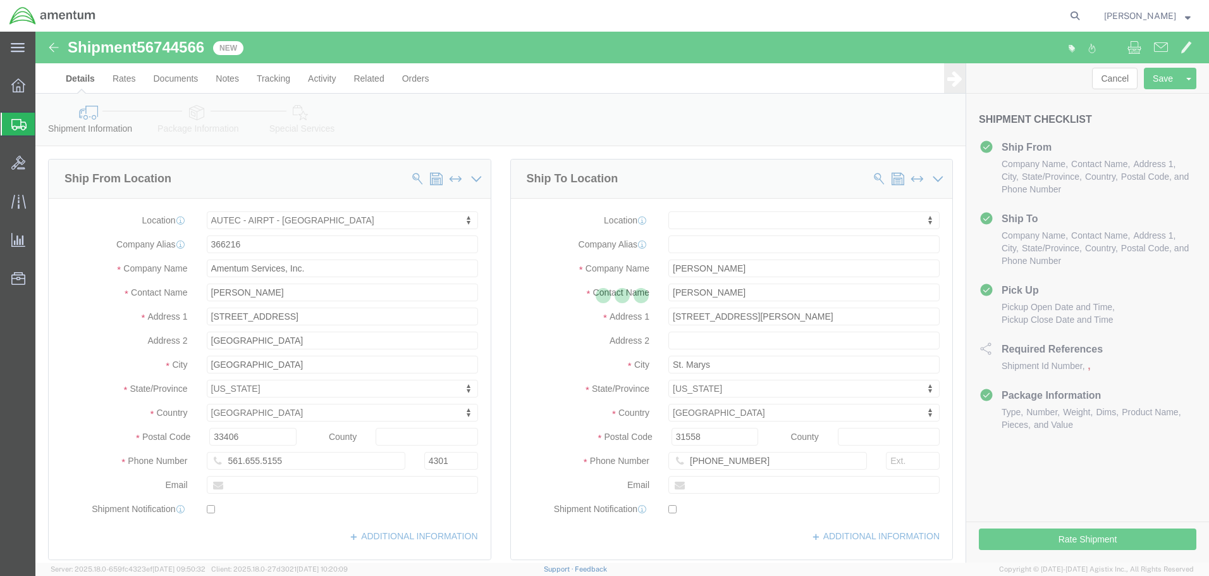
select select "53953"
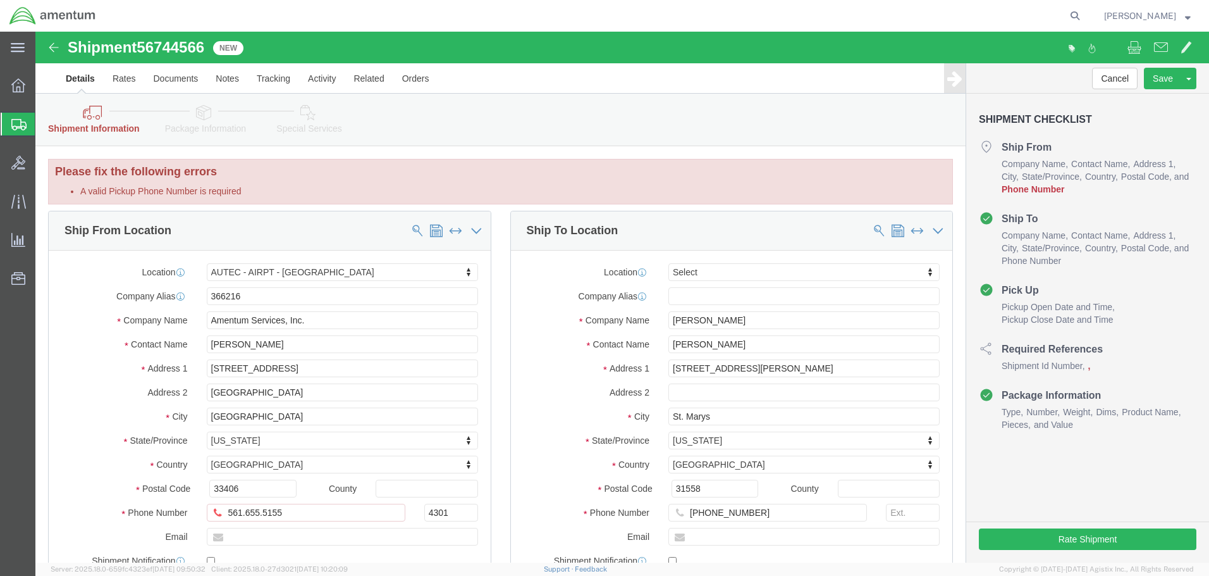
scroll to position [1, 0]
click input "561.655.5155"
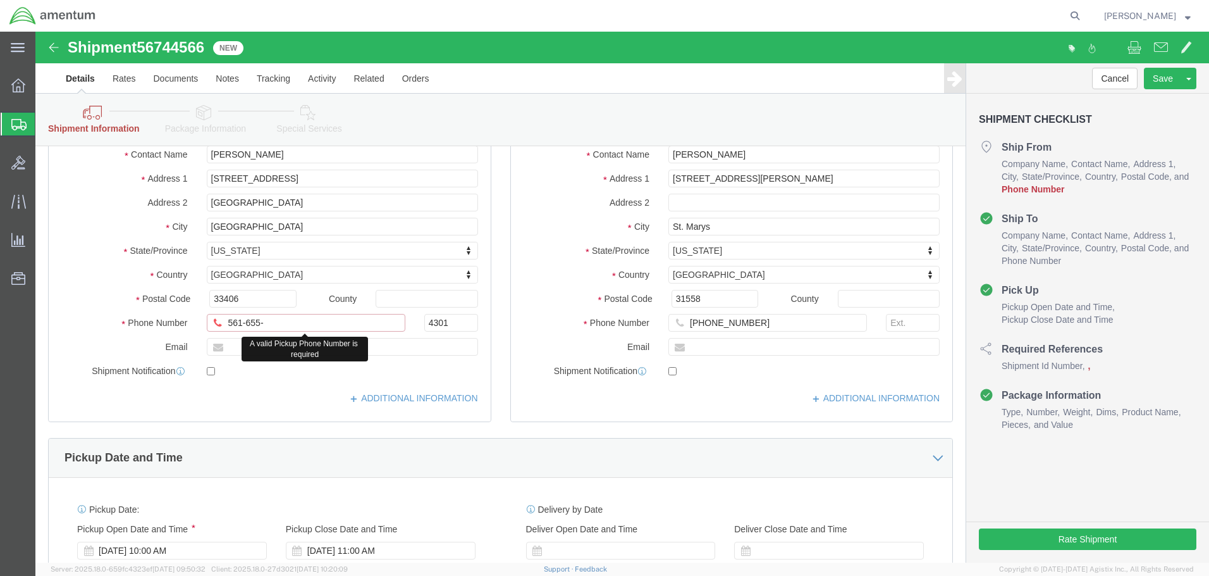
click input "561-655-"
type input "561-655-5155"
click input "text"
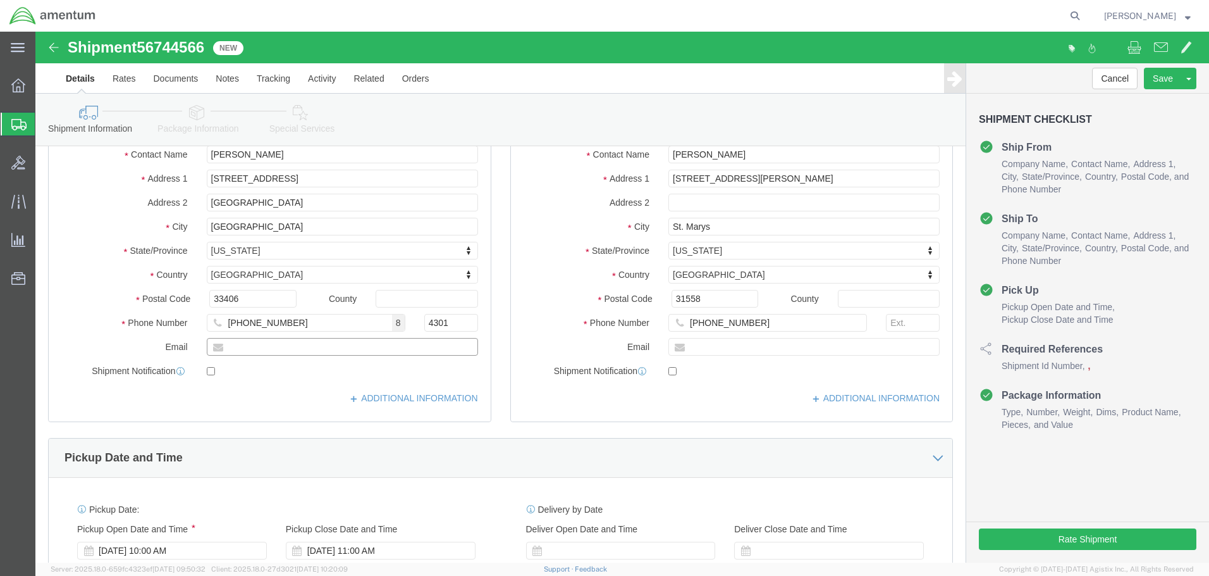
paste input "[PERSON_NAME][EMAIL_ADDRESS][PERSON_NAME][DOMAIN_NAME]"
type input "[PERSON_NAME][EMAIL_ADDRESS][PERSON_NAME][DOMAIN_NAME]"
click input "checkbox"
checkbox input "true"
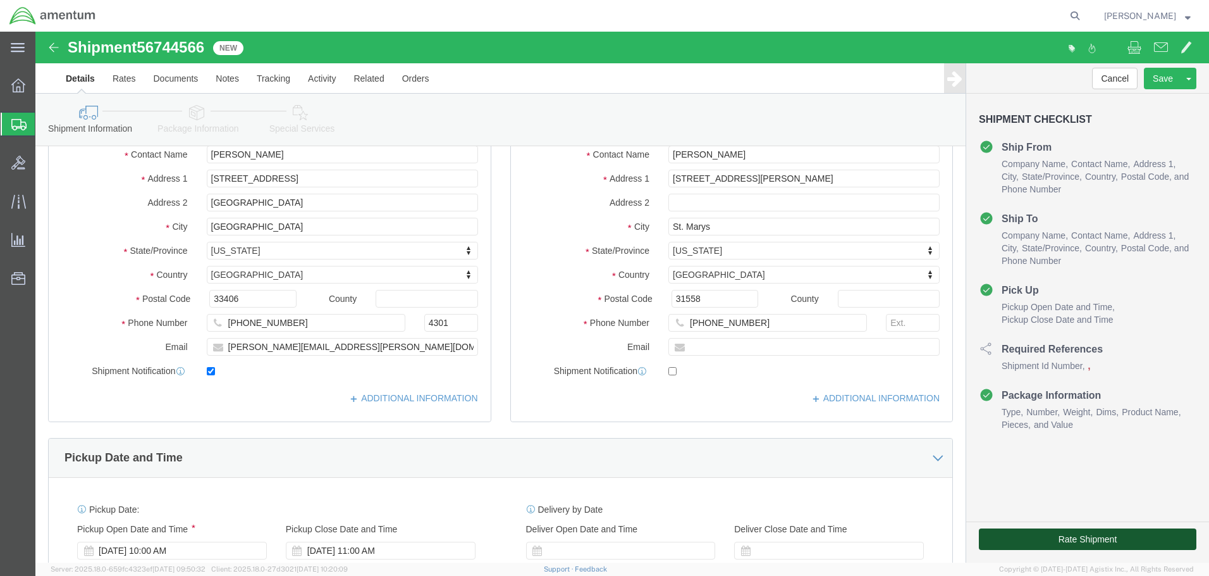
click button "Rate Shipment"
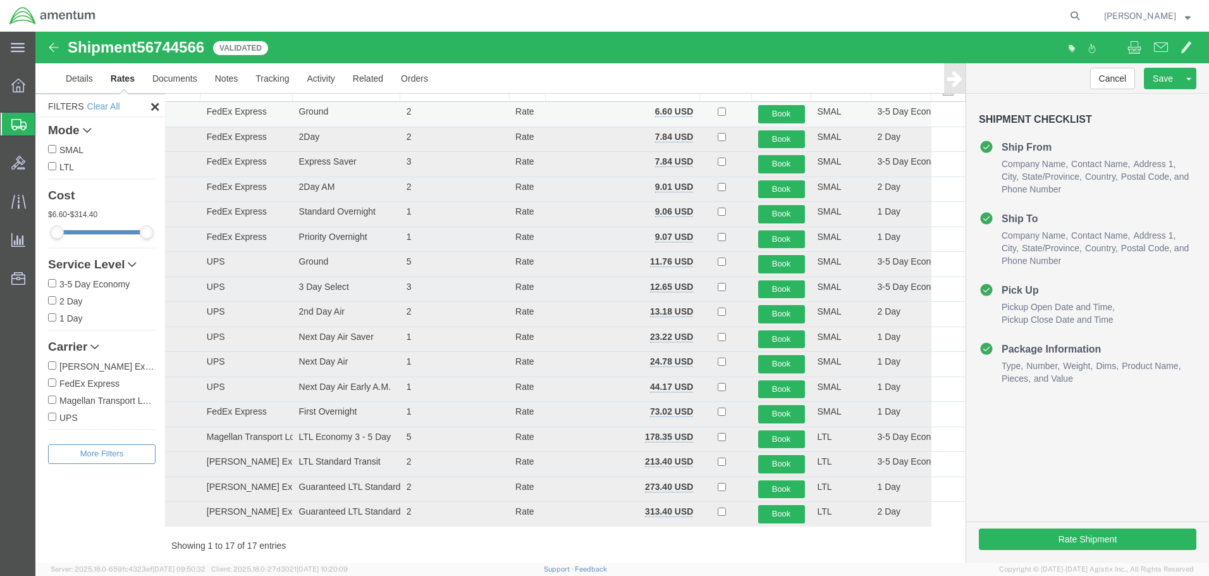
scroll to position [3, 0]
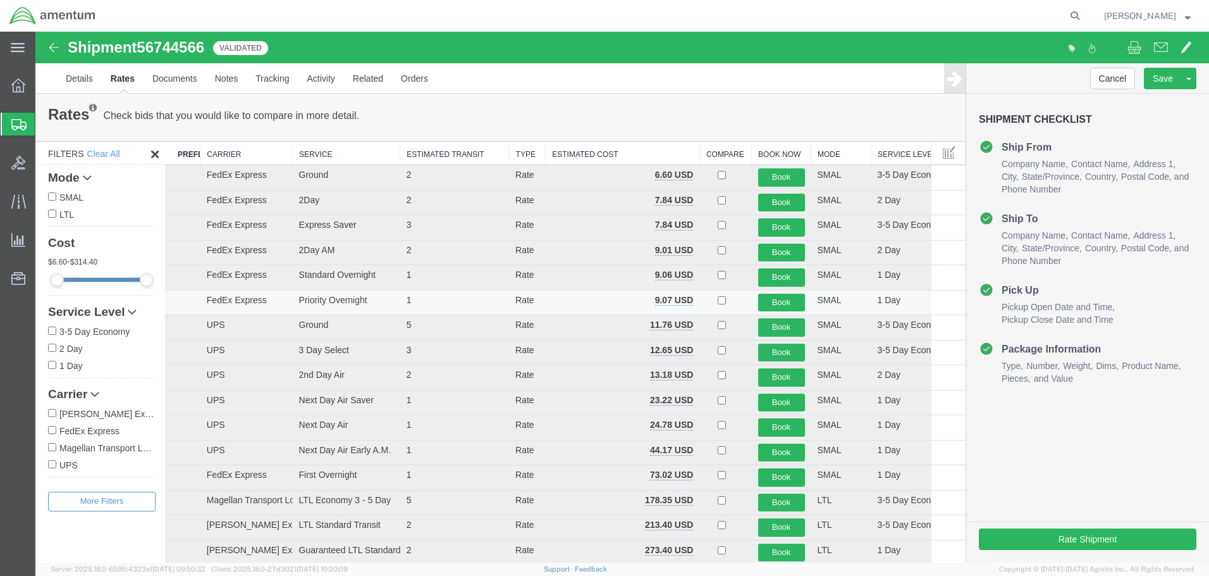
click at [459, 302] on td "1" at bounding box center [454, 302] width 109 height 25
click at [936, 306] on td at bounding box center [949, 302] width 34 height 25
click at [915, 305] on td "1 Day" at bounding box center [901, 302] width 60 height 25
click at [239, 301] on td "FedEx Express" at bounding box center [247, 302] width 92 height 25
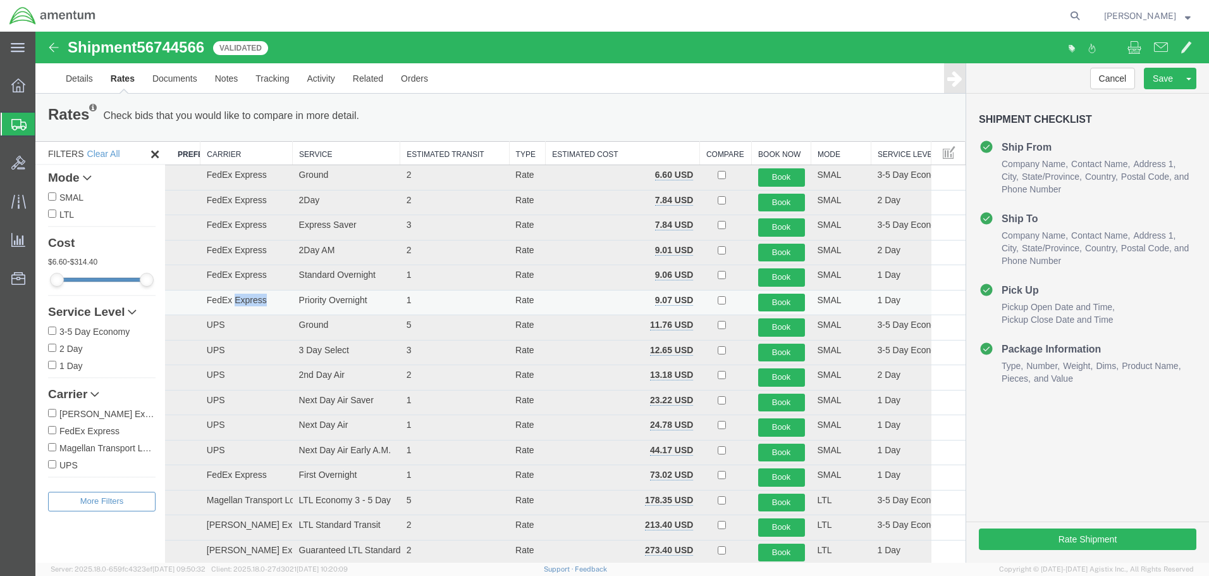
click at [268, 301] on td "FedEx Express" at bounding box center [247, 302] width 92 height 25
click at [289, 302] on td "FedEx Express" at bounding box center [247, 302] width 92 height 25
click at [290, 302] on td "FedEx Express" at bounding box center [247, 302] width 92 height 25
click at [770, 304] on button "Book" at bounding box center [781, 303] width 47 height 18
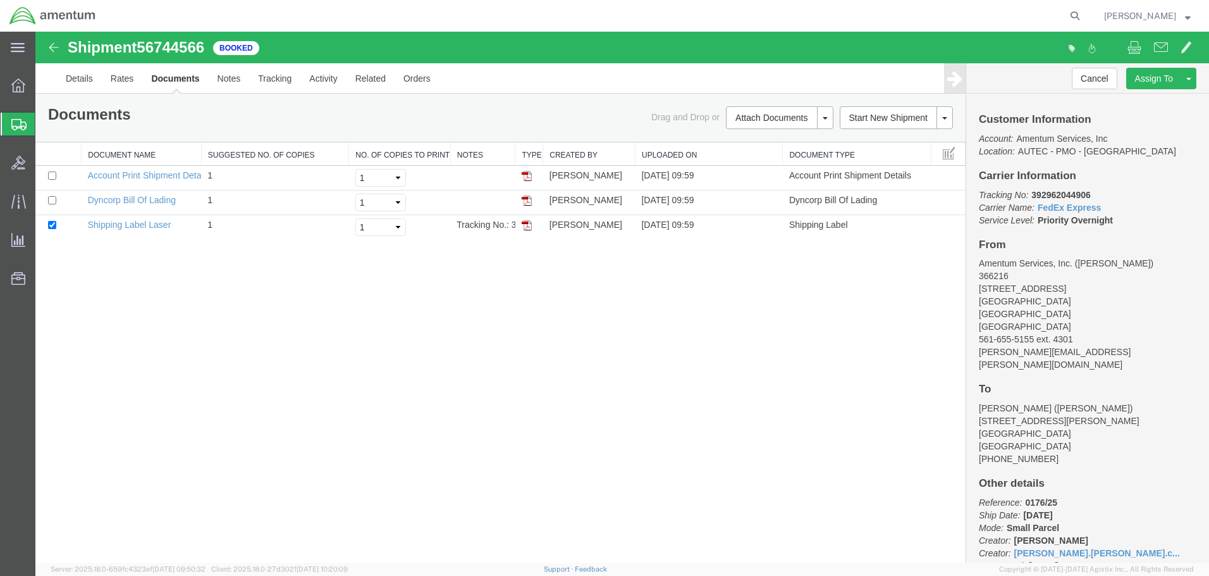
scroll to position [0, 0]
click at [526, 222] on img at bounding box center [527, 225] width 10 height 10
click at [0, 0] on span "Create Shipment" at bounding box center [0, 0] width 0 height 0
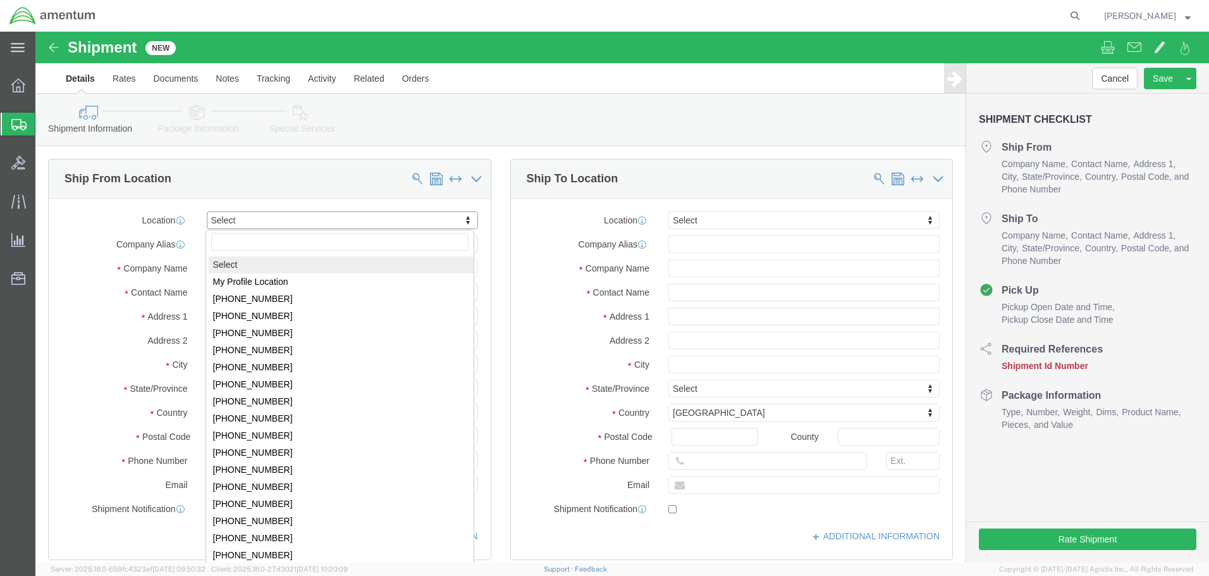
click body "Shipment New Details Rates Documents Notes Tracking Activity Related Orders Can…"
select select "53953"
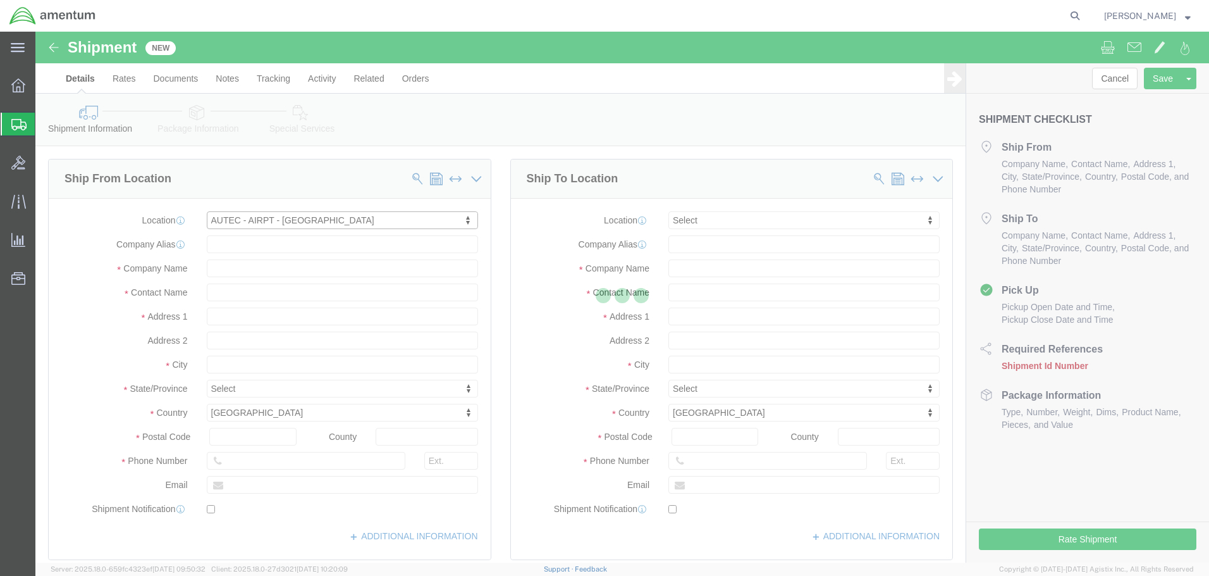
select select "FL"
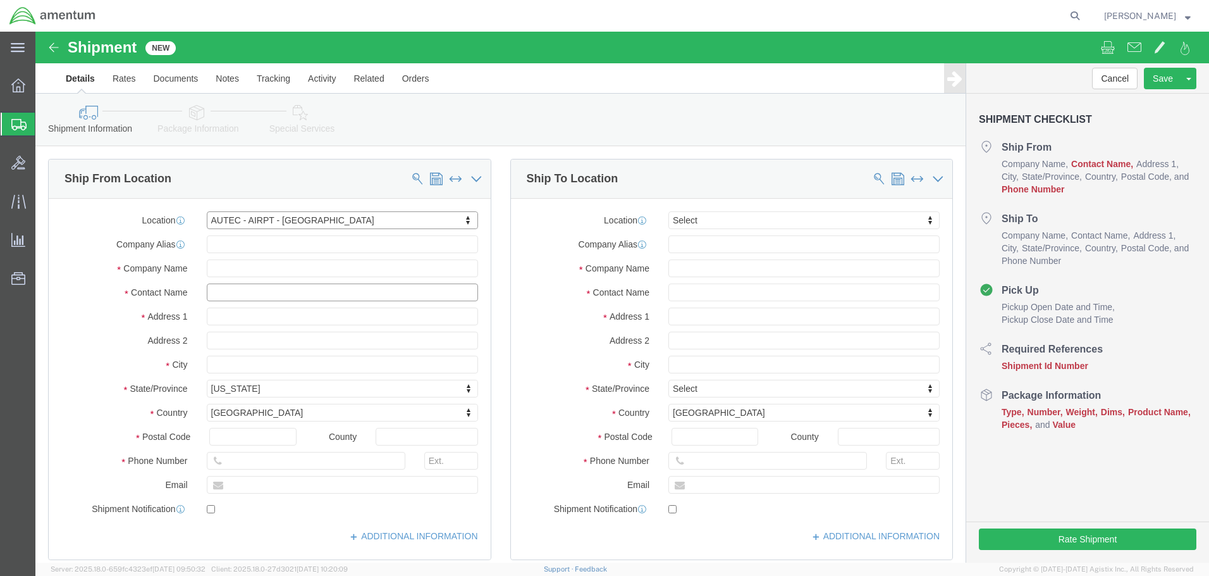
click input "text"
type input "TIFFANY ORTHAUSHA"
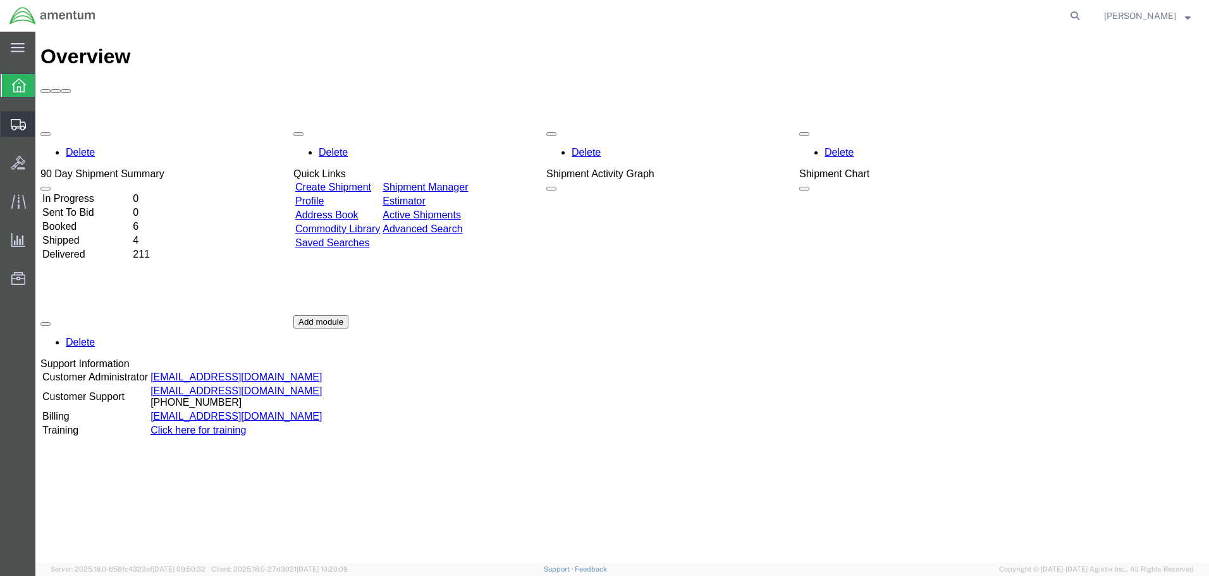
click at [0, 0] on span "Create Shipment" at bounding box center [0, 0] width 0 height 0
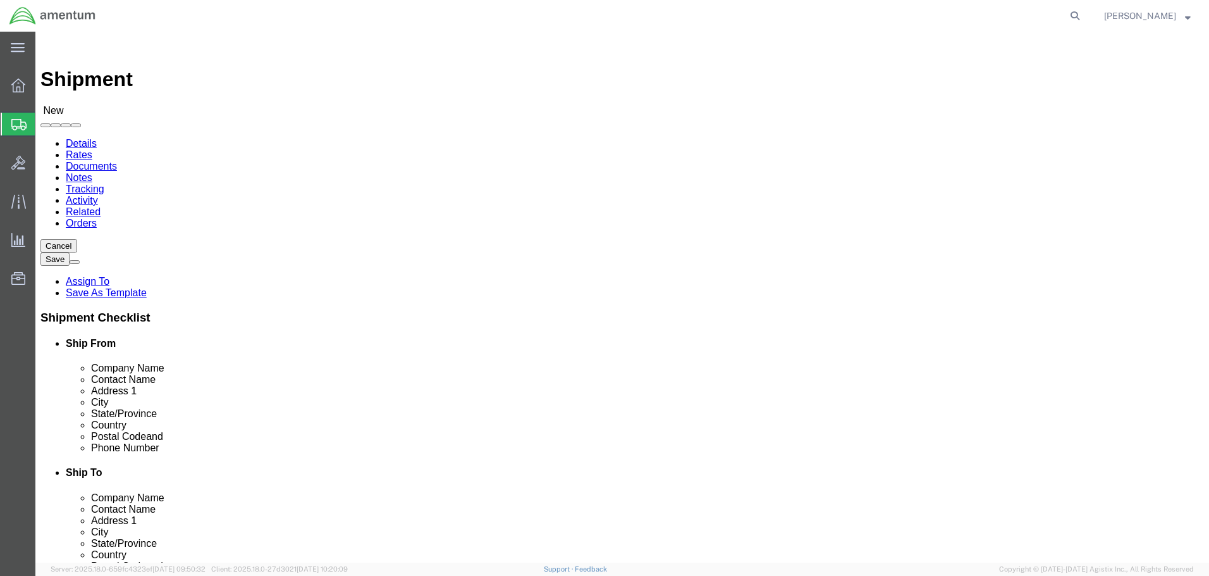
select select
click body "Shipment New Details Rates Documents Notes Tracking Activity Related Orders Can…"
select select "53953"
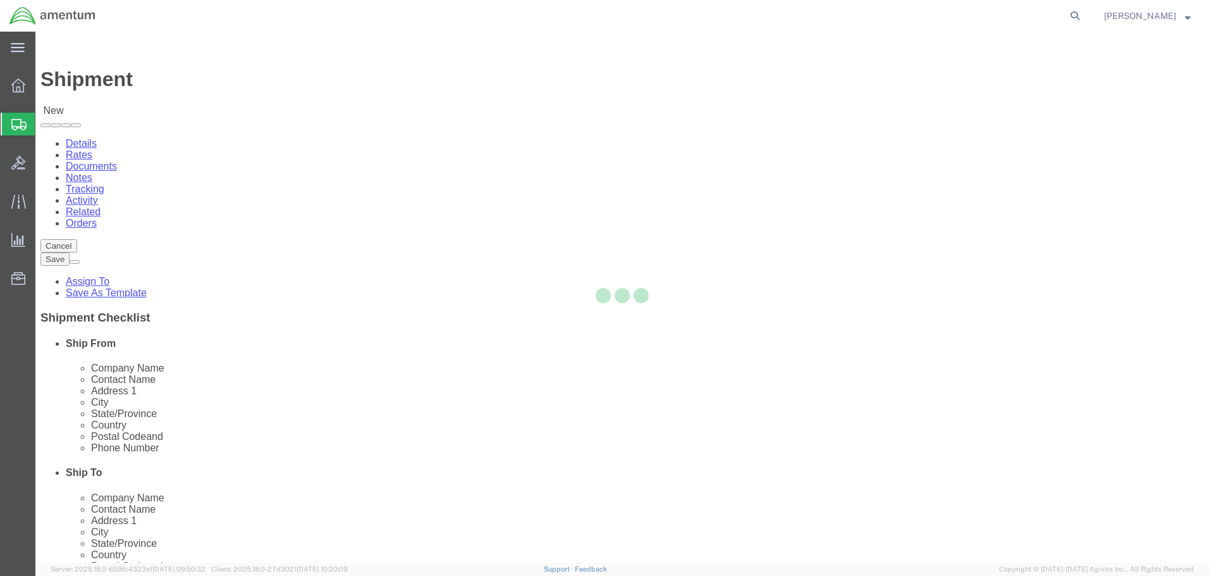
select select "FL"
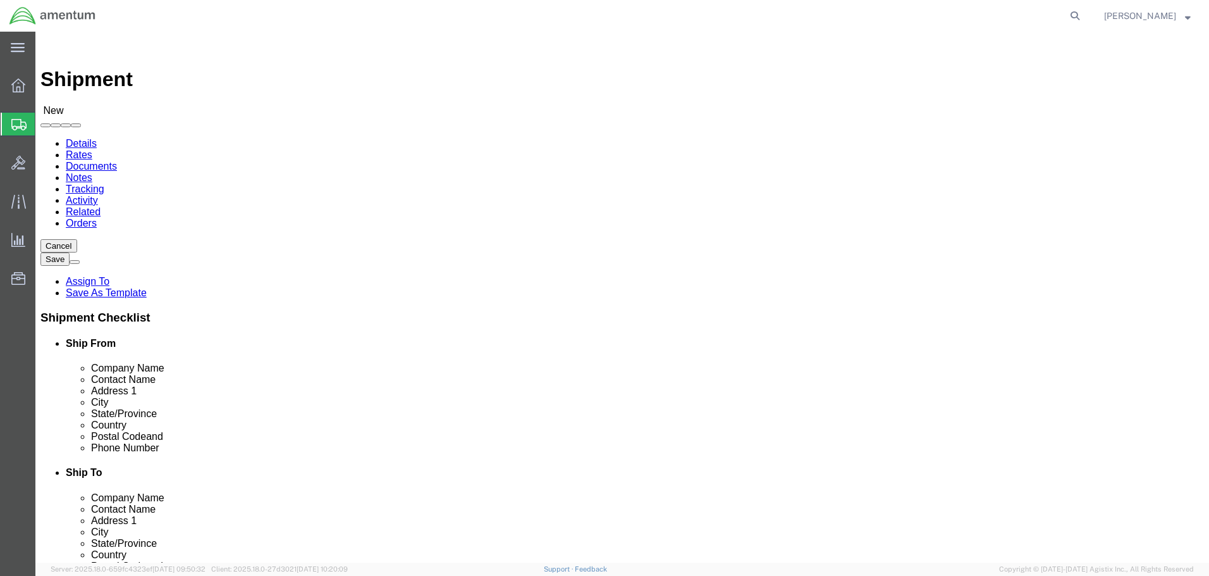
click input "text"
type input "[PERSON_NAME]"
click input "text"
type input "561-655-5155"
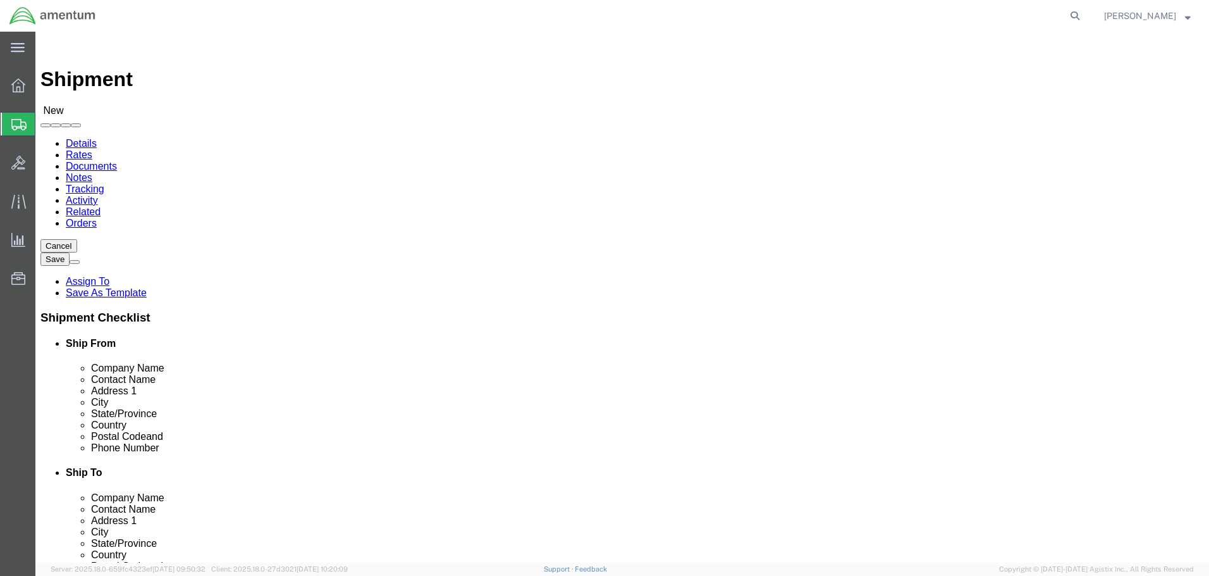
click input "text"
type input "4301"
click input "text"
paste input "[PERSON_NAME][EMAIL_ADDRESS][PERSON_NAME][DOMAIN_NAME]"
type input "[PERSON_NAME][EMAIL_ADDRESS][PERSON_NAME][DOMAIN_NAME]"
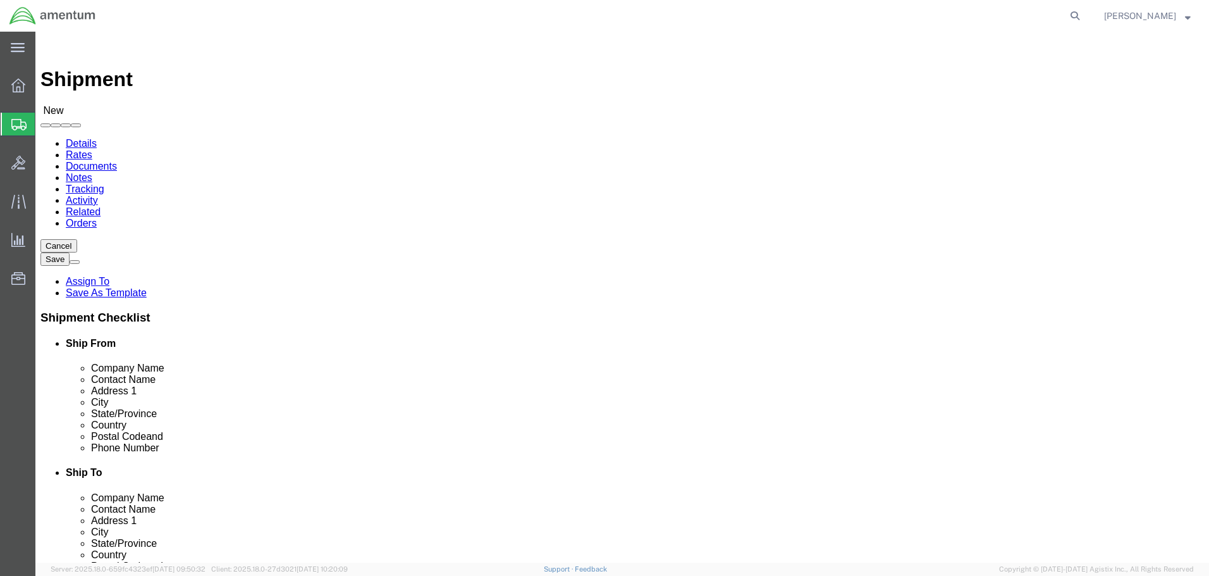
click input "text"
type input "CTPL AO HSM WEAPONS SCHOOL"
click input "text"
type input "MALIK WILSON & DOMENIC CAPUTO"
click input "text"
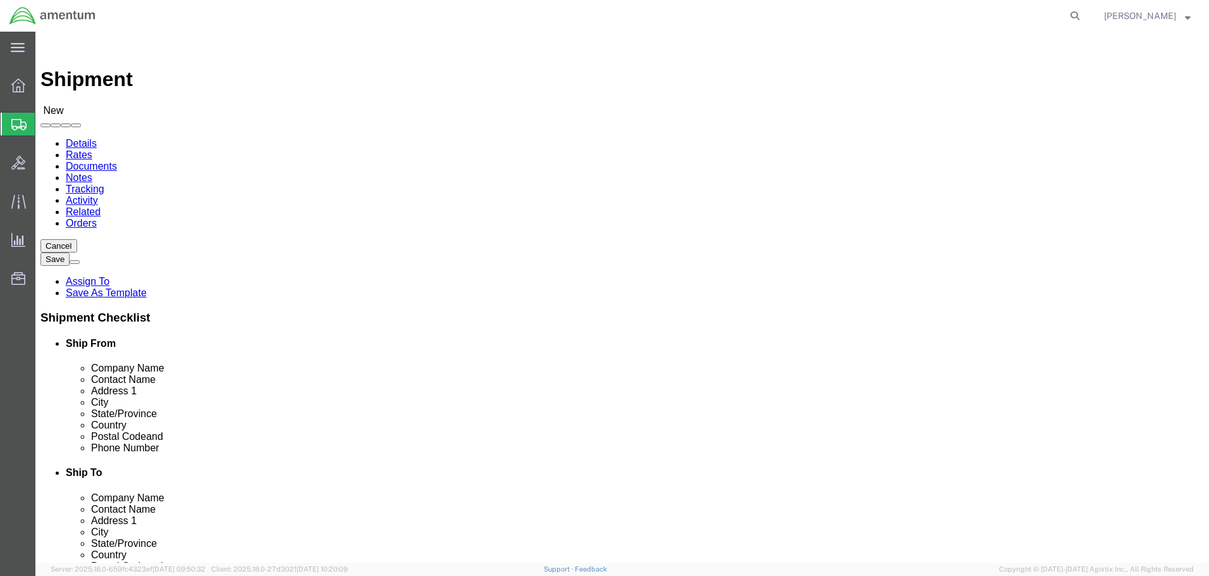
type input "BLDG 1555 NAVSTA"
click input "text"
type input "MAYPORT"
click body "Shipment New Details Rates Documents Notes Tracking Activity Related Orders Can…"
click input "Postal Code"
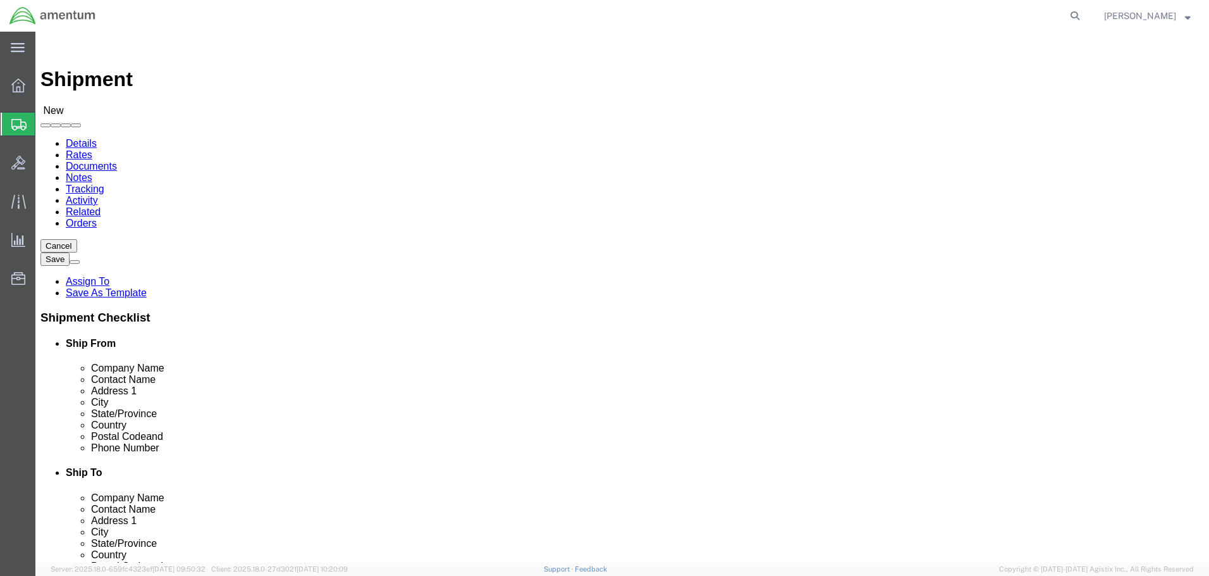
scroll to position [190, 0]
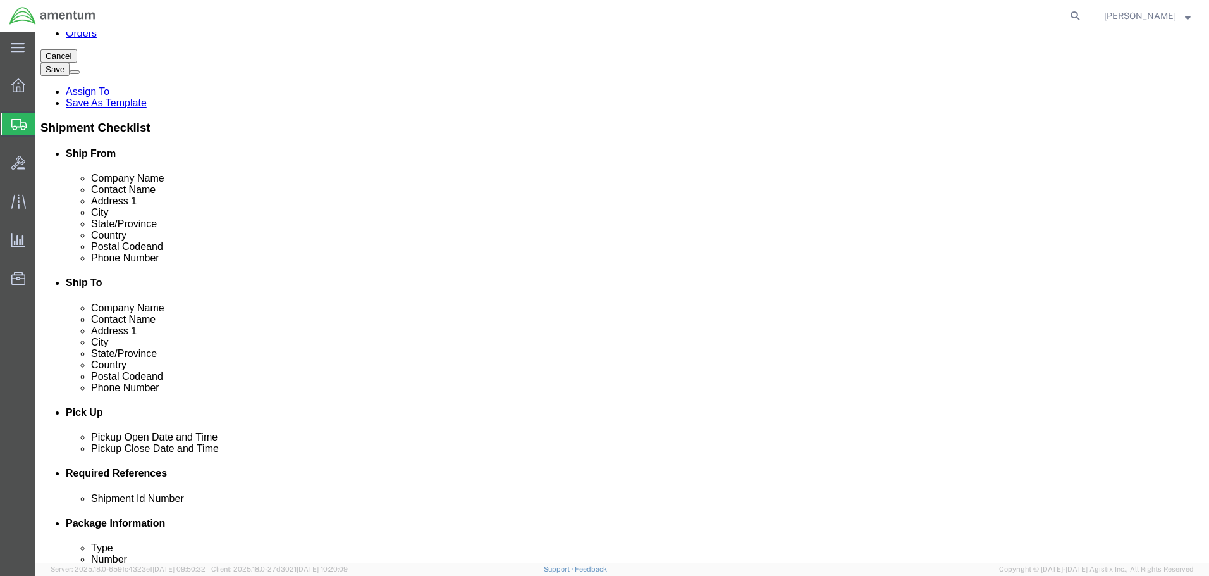
type input "32228"
click input "text"
type input "412-638-0116"
click div "[DATE] 11:00 AM"
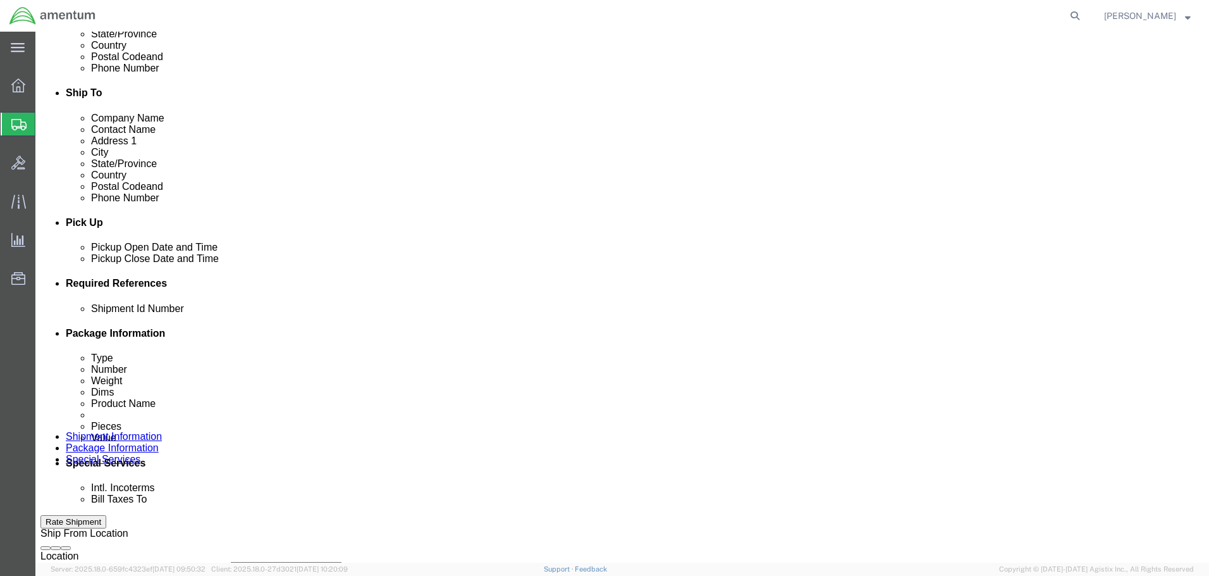
click div "Pickup Date: Pickup Start Date Pickup Start Time Pickup Open Date and Time Sep …"
click input "text"
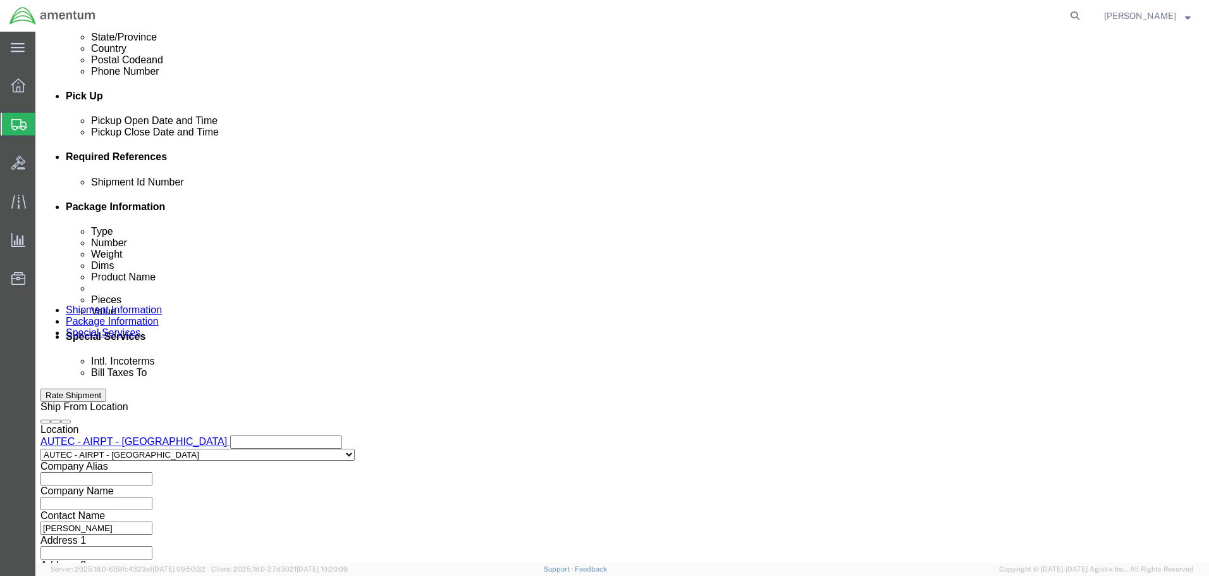
type input "0175/25"
click button "Continue"
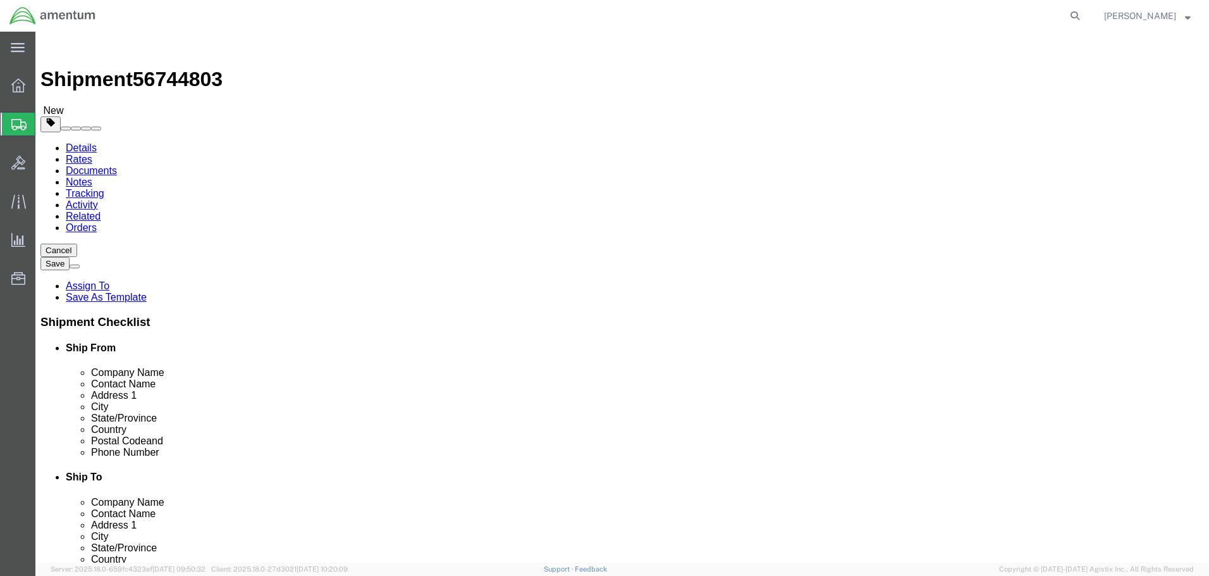
select select "ENV"
type input "9.50"
type input "12.50"
type input "0.25"
type input "1"
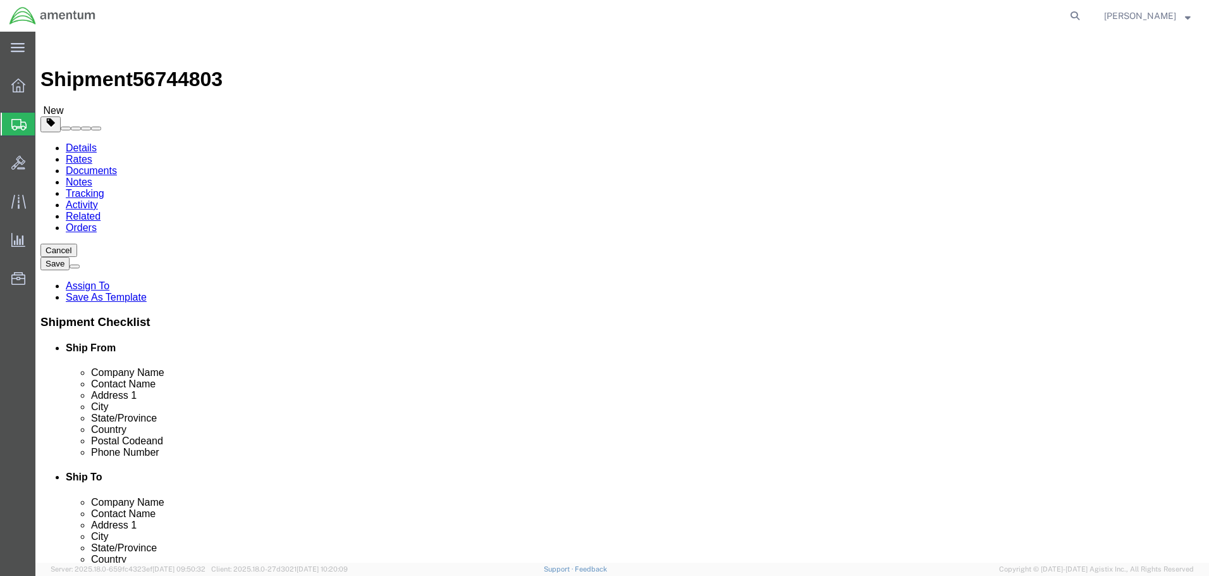
select select "YRPK"
click input "9.50"
type input "13"
type input "10"
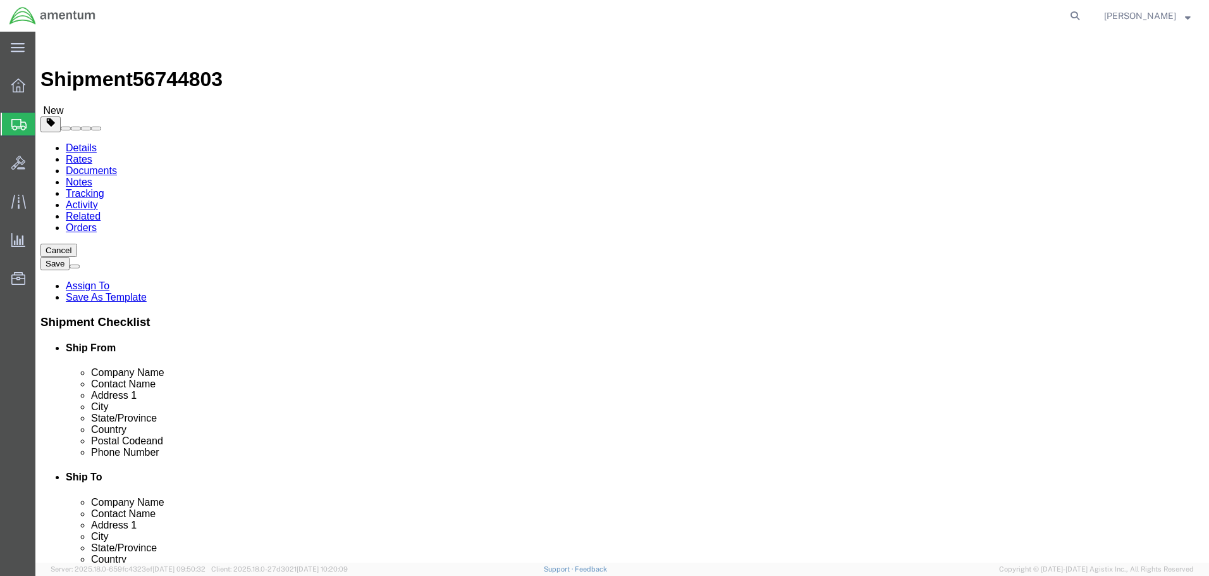
click button "Continue"
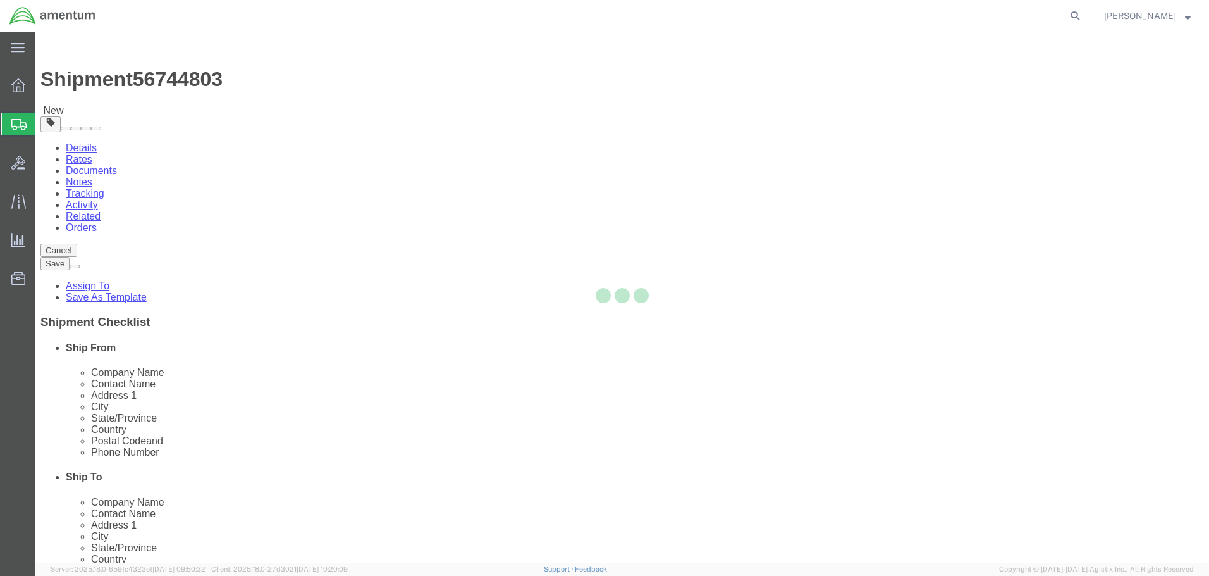
select select
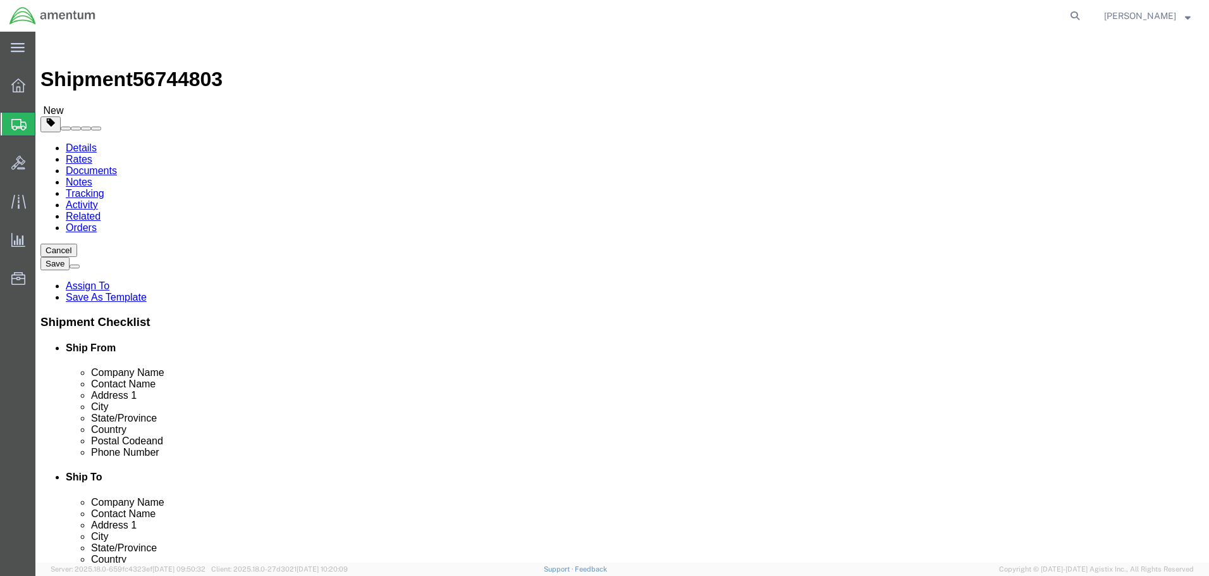
click button "Previous"
click link "Add Content"
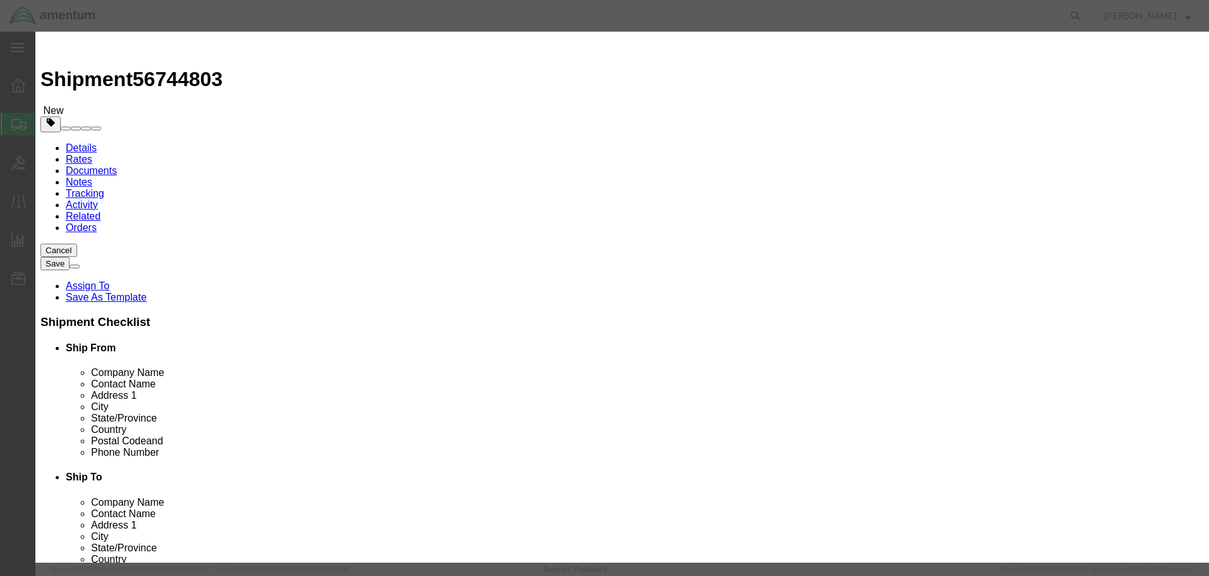
click input "text"
type input "MEDIA"
click label "Pieces"
click input "0"
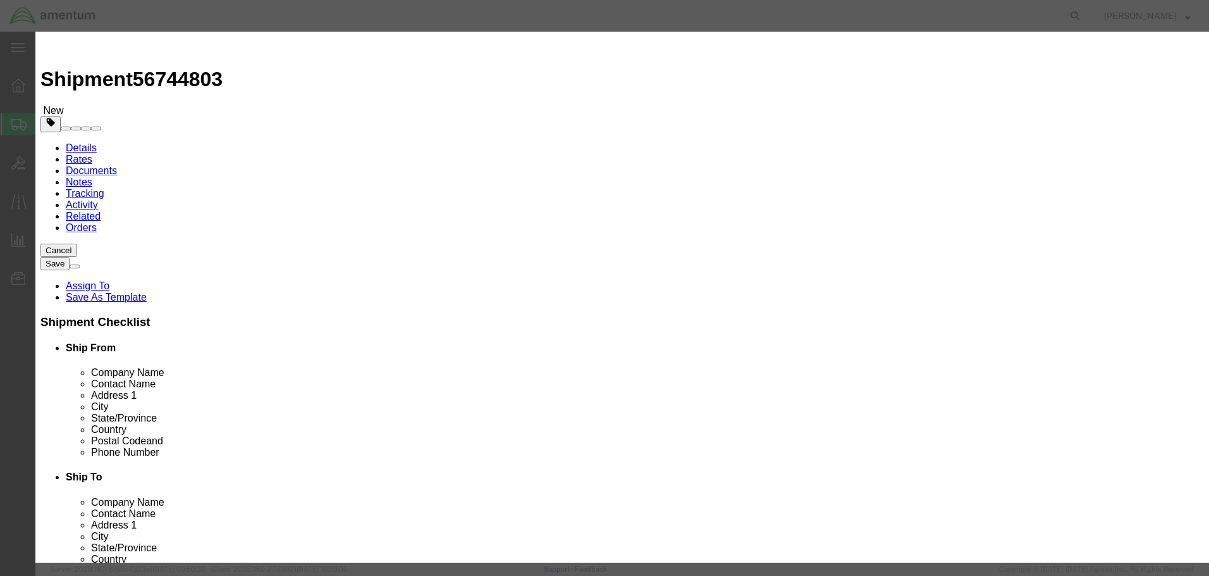
click input "0"
type input "1"
click input "text"
type input "100"
click button "Save & Close"
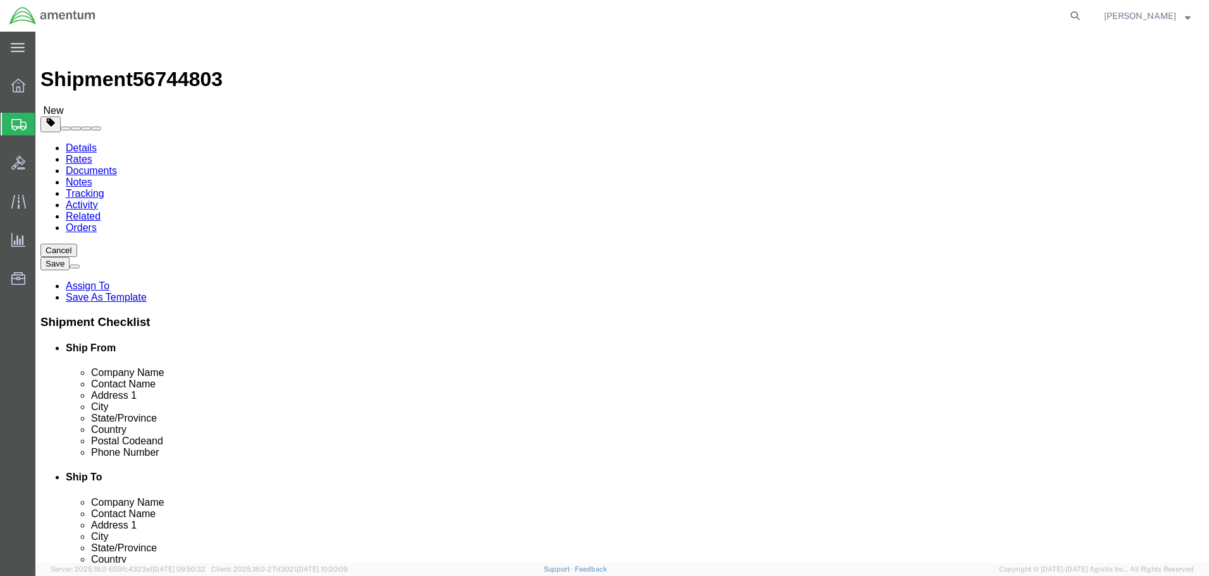
click button "Continue"
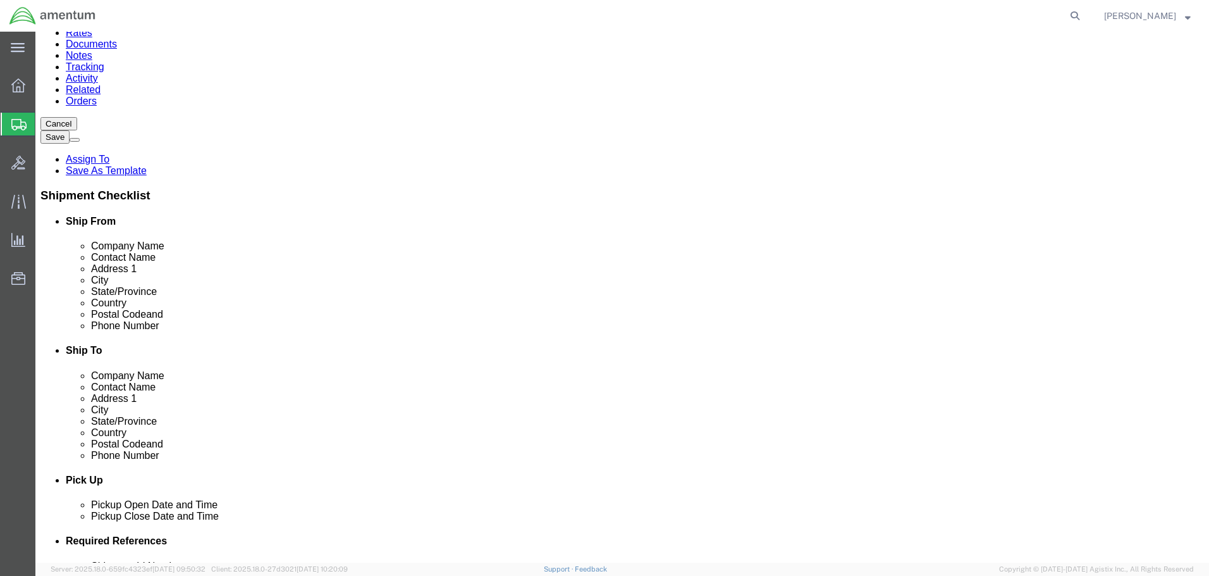
scroll to position [633, 0]
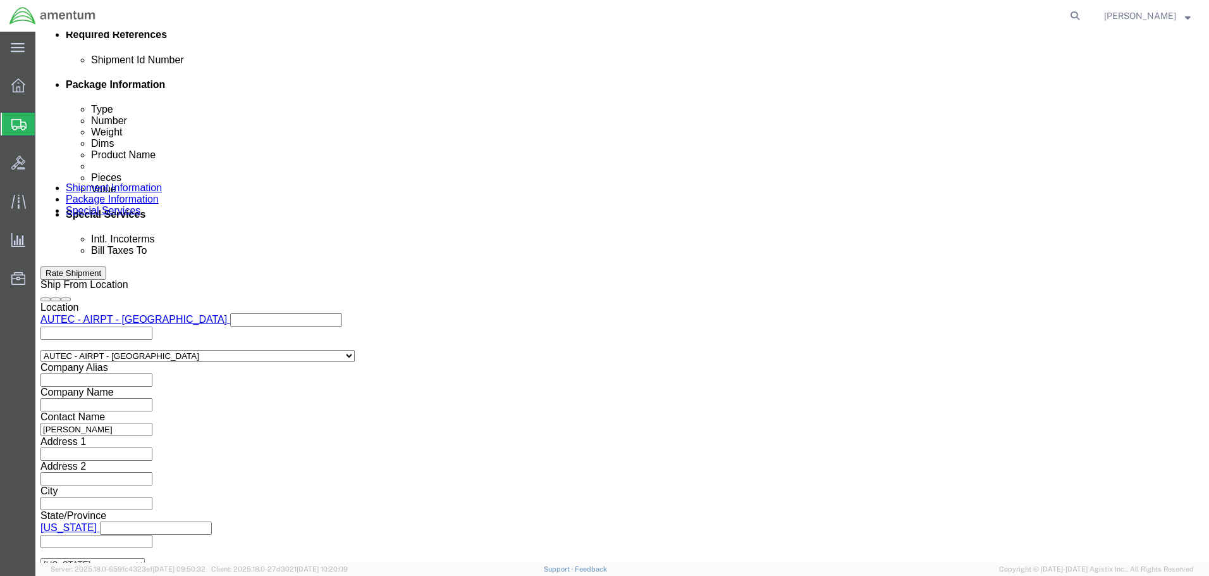
click input "text"
paste input "[PERSON_NAME][EMAIL_ADDRESS][PERSON_NAME][DOMAIN_NAME]"
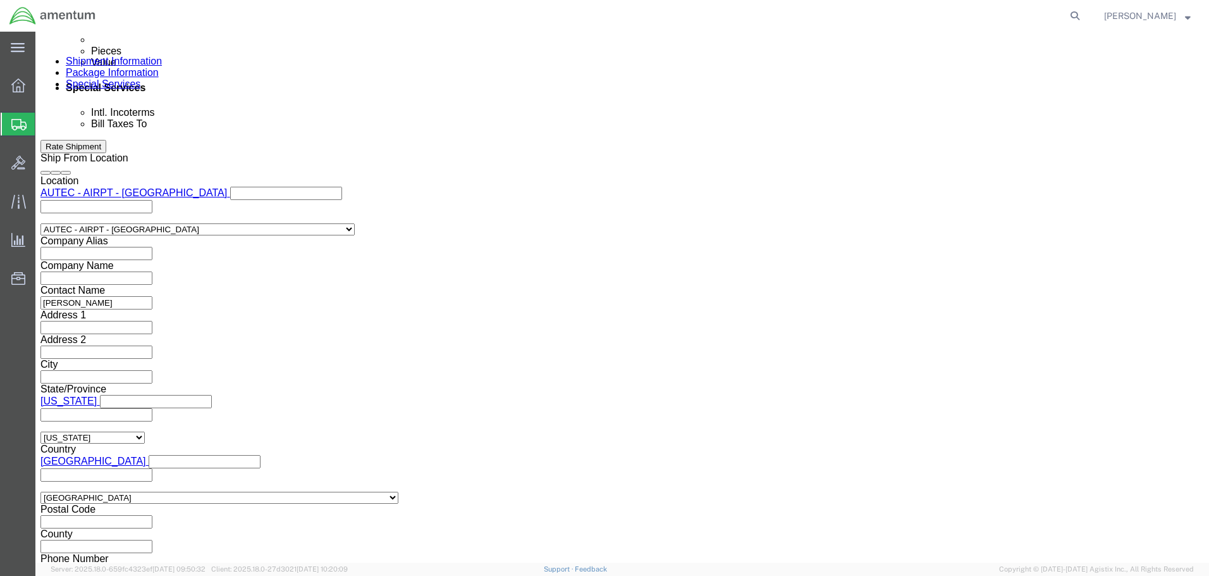
type input "[PERSON_NAME][EMAIL_ADDRESS][PERSON_NAME][DOMAIN_NAME]"
click input "Shipping Label"
checkbox input "true"
click button "Rate Shipment"
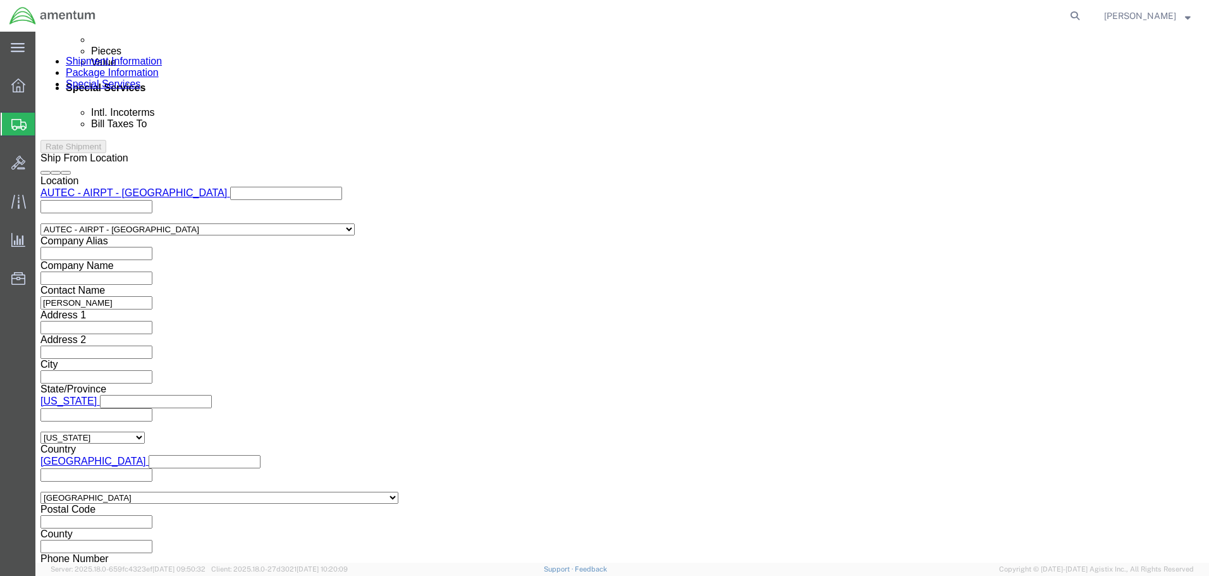
scroll to position [1188, 0]
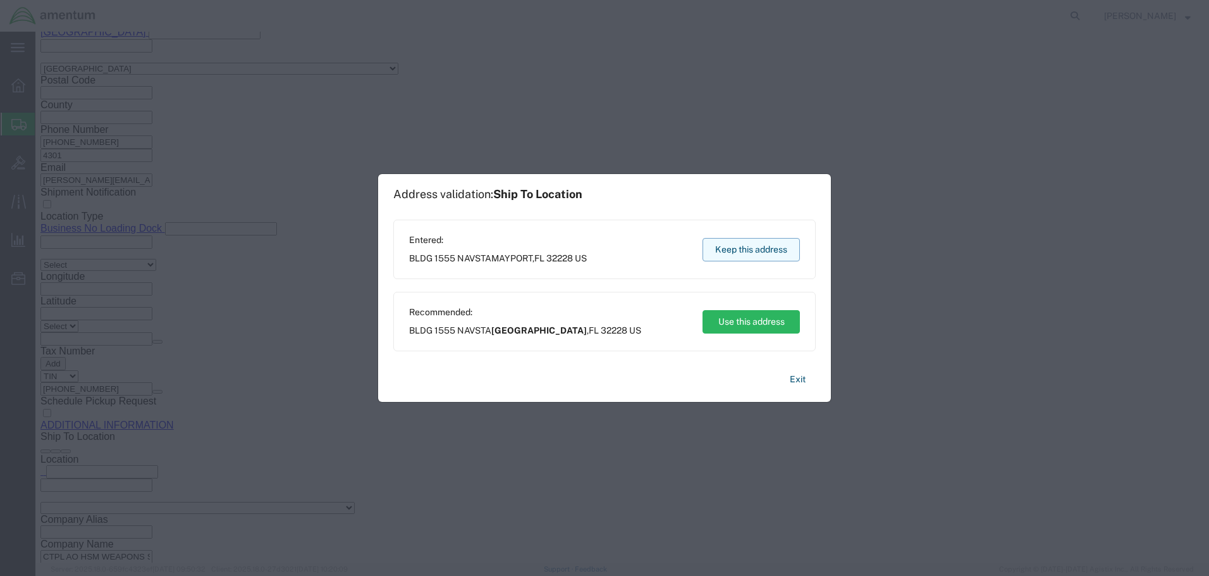
click at [756, 246] on button "Keep this address" at bounding box center [751, 249] width 97 height 23
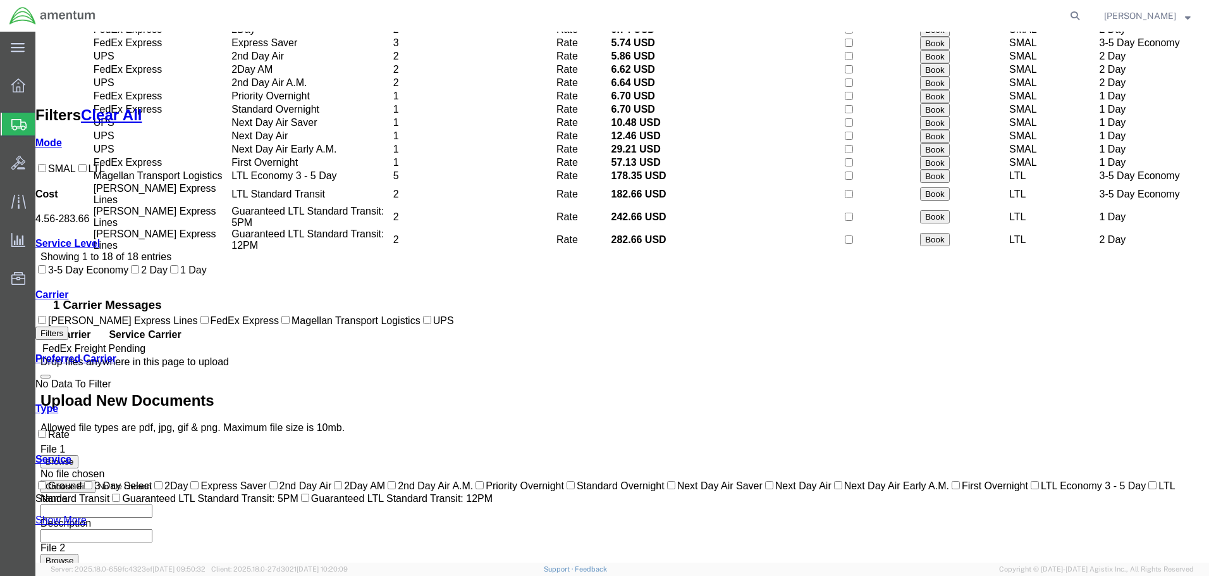
scroll to position [0, 0]
